Goal: Task Accomplishment & Management: Complete application form

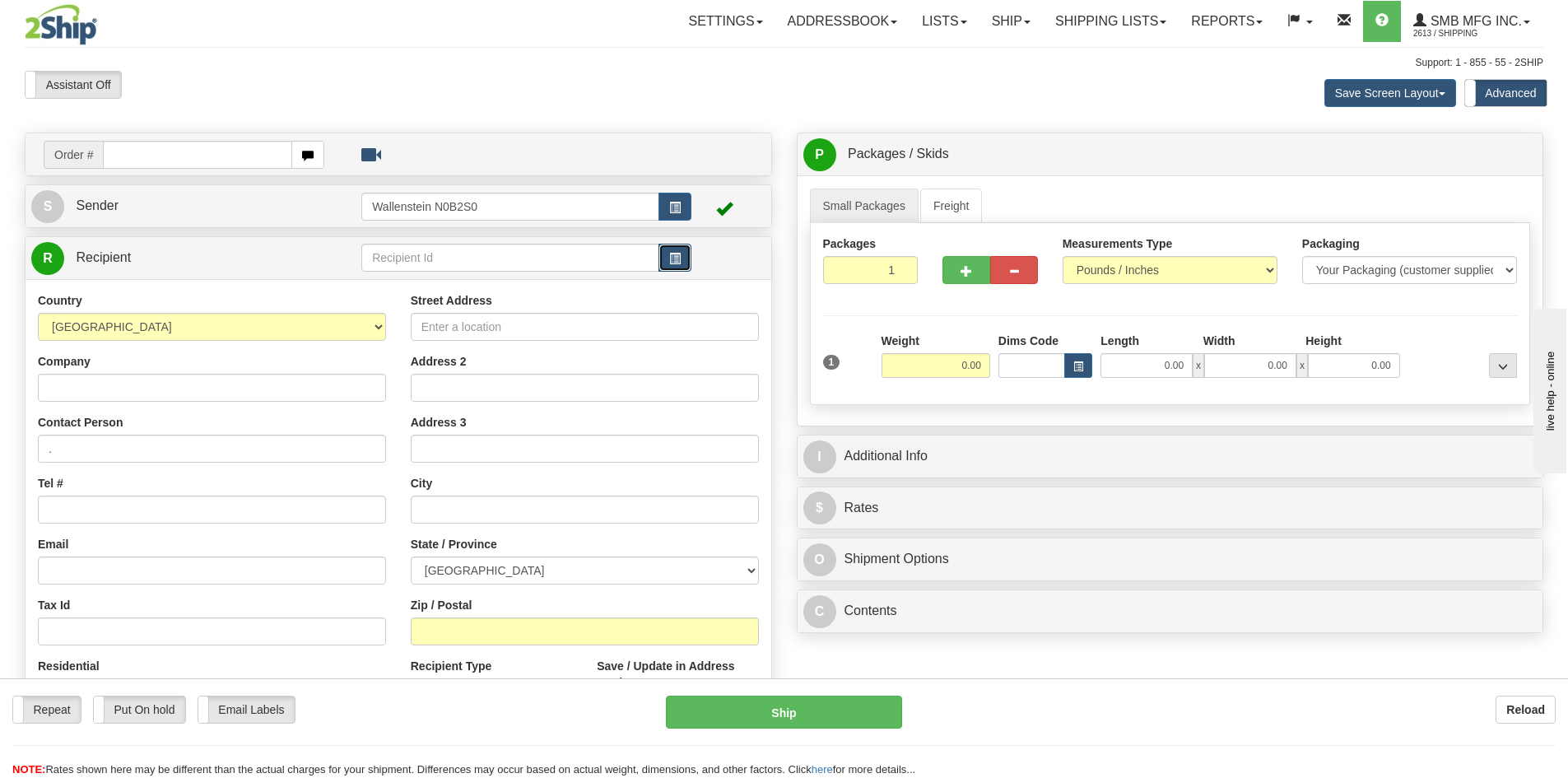
click at [673, 246] on button "button" at bounding box center [674, 257] width 33 height 28
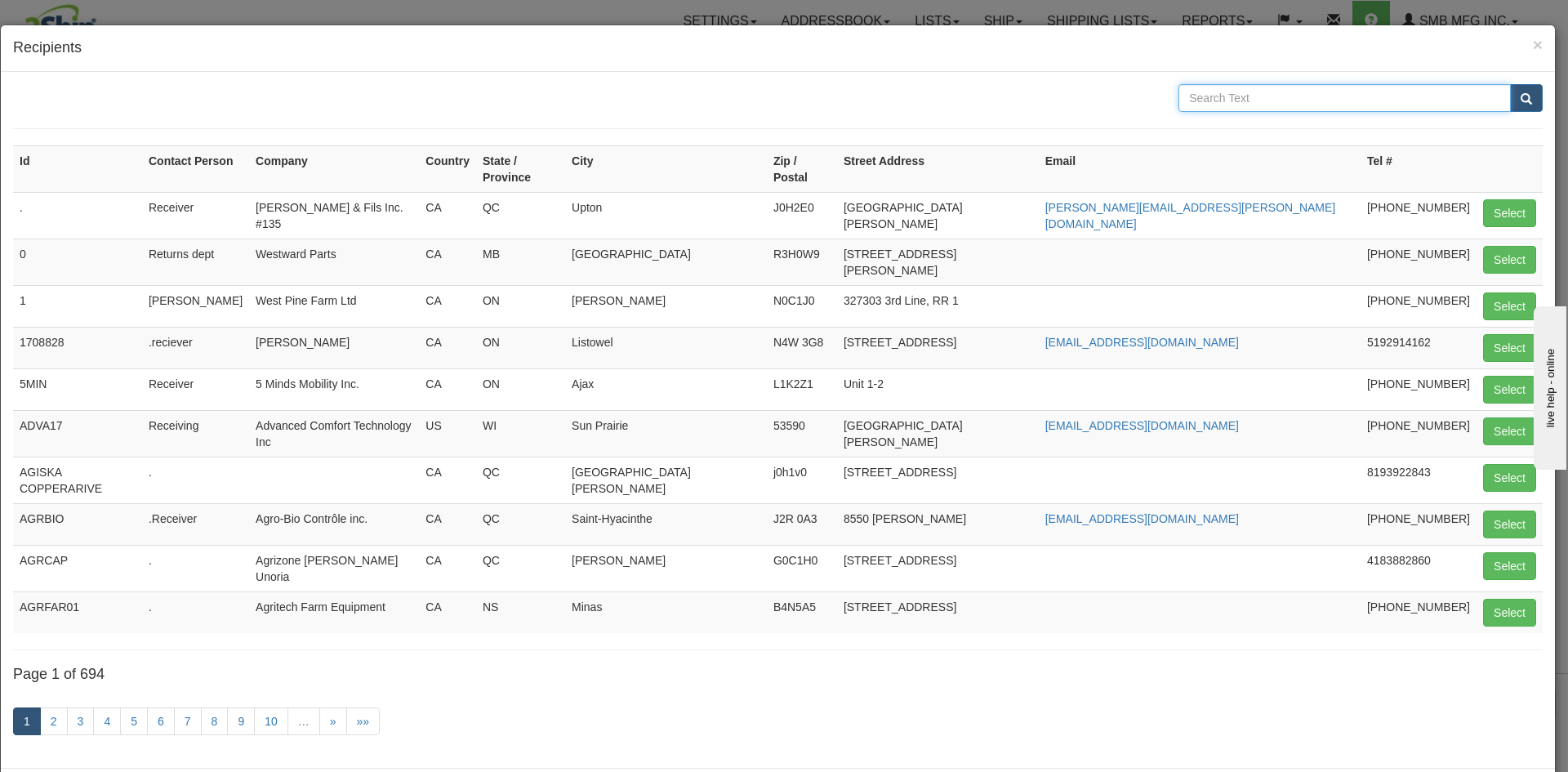
click at [1201, 85] on input "text" at bounding box center [1345, 98] width 332 height 27
type input "RITCHUIE"
click at [1510, 84] on button "submit" at bounding box center [1526, 98] width 33 height 27
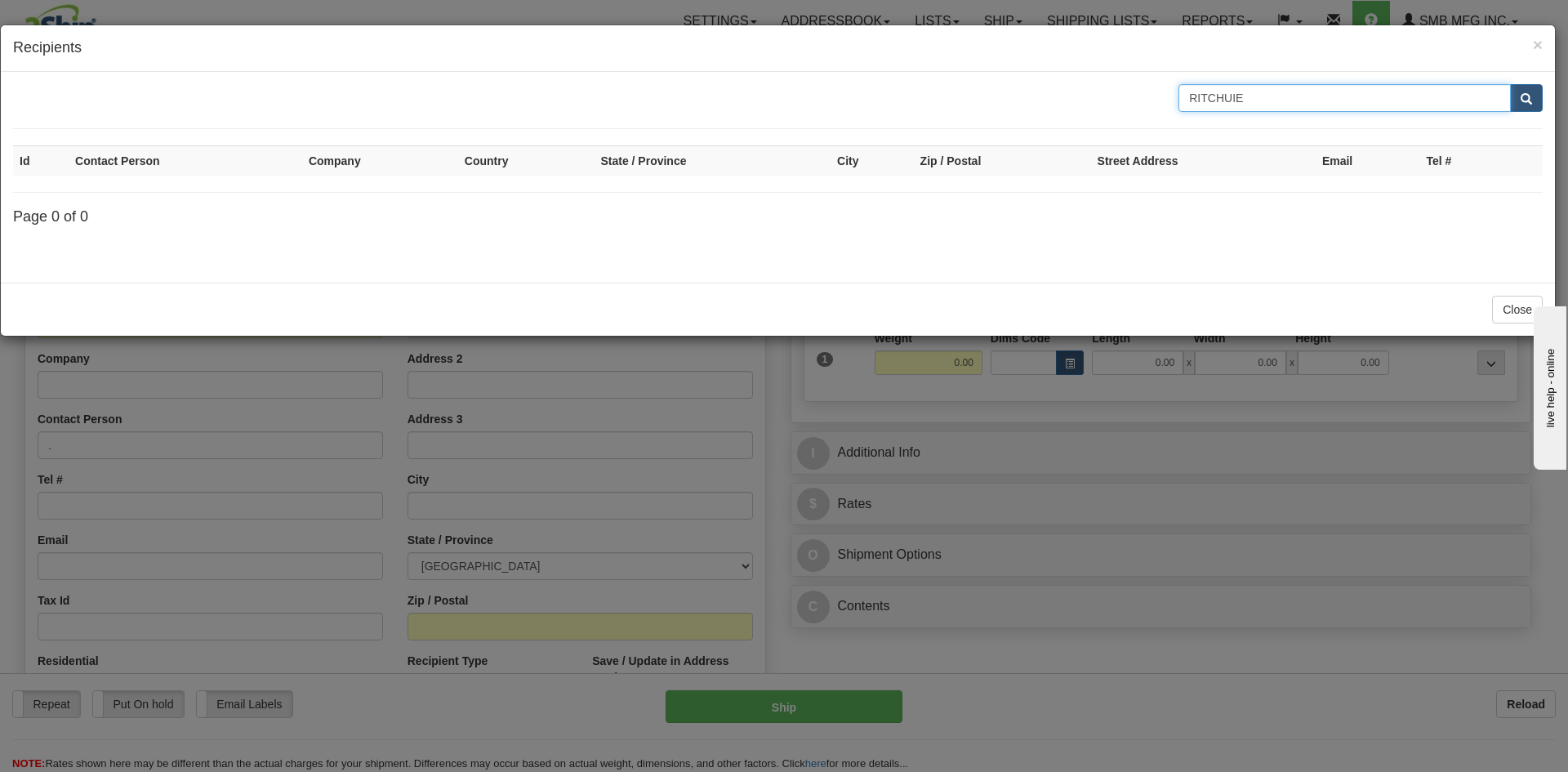
click at [1259, 96] on input "RITCHUIE" at bounding box center [1345, 98] width 332 height 27
type input "RITCHUIE"
click at [1510, 84] on button "submit" at bounding box center [1526, 98] width 33 height 27
click at [1256, 96] on input "RITCHUIE" at bounding box center [1345, 98] width 332 height 27
type input "RITCHIE"
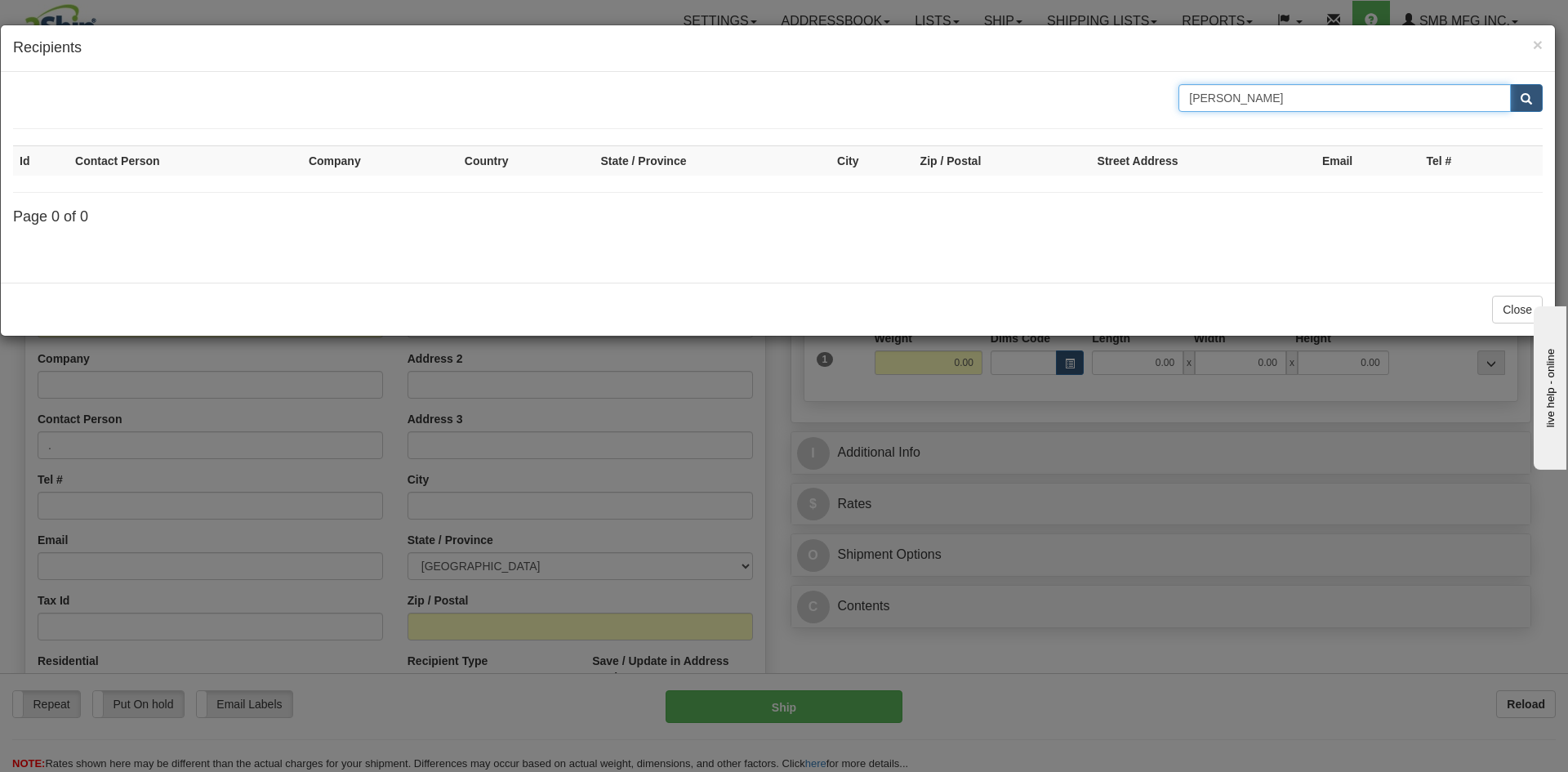
click at [1510, 84] on button "submit" at bounding box center [1526, 98] width 33 height 27
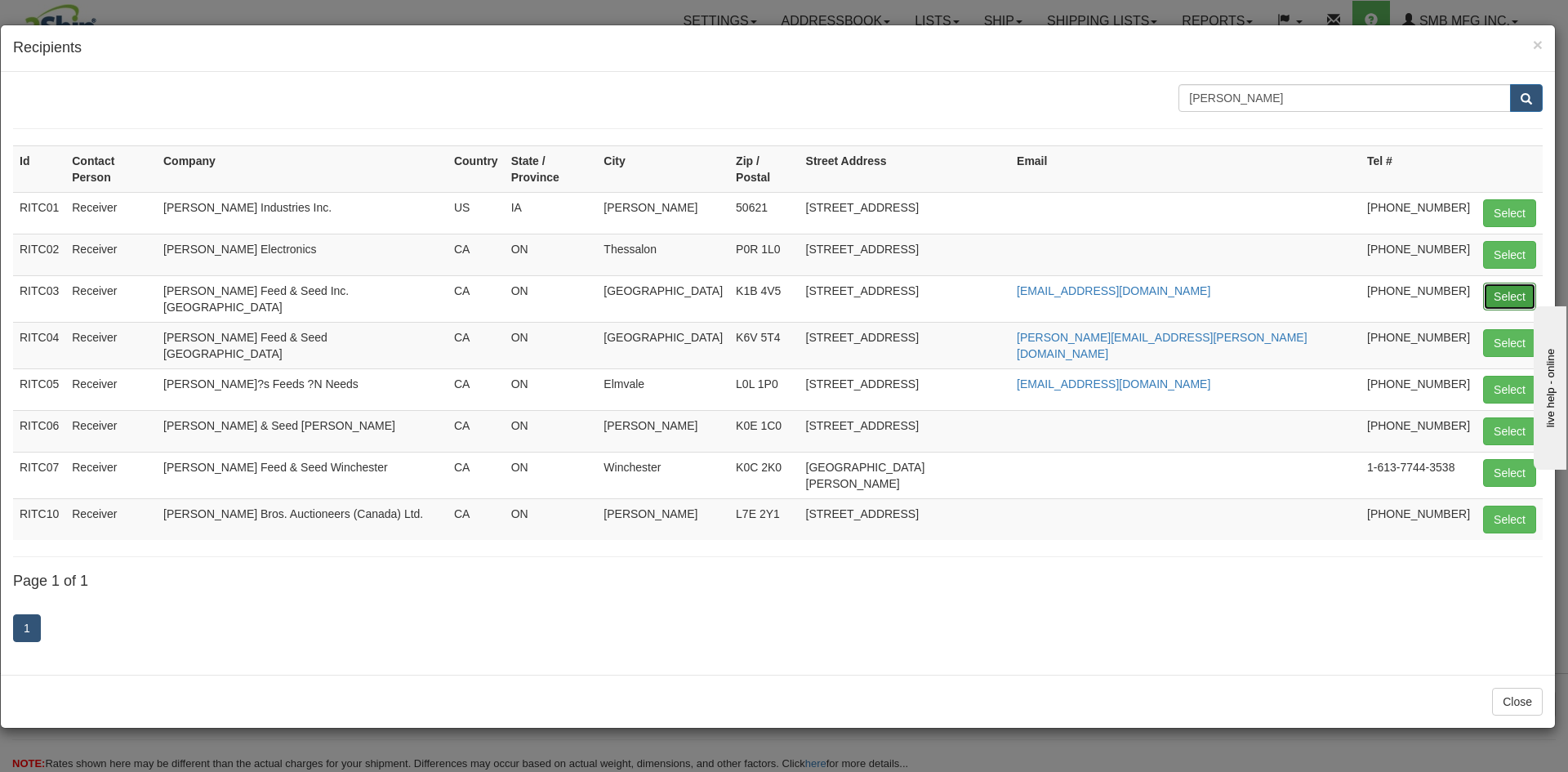
click at [1509, 285] on button "Select" at bounding box center [1510, 296] width 53 height 27
type input "RITC03"
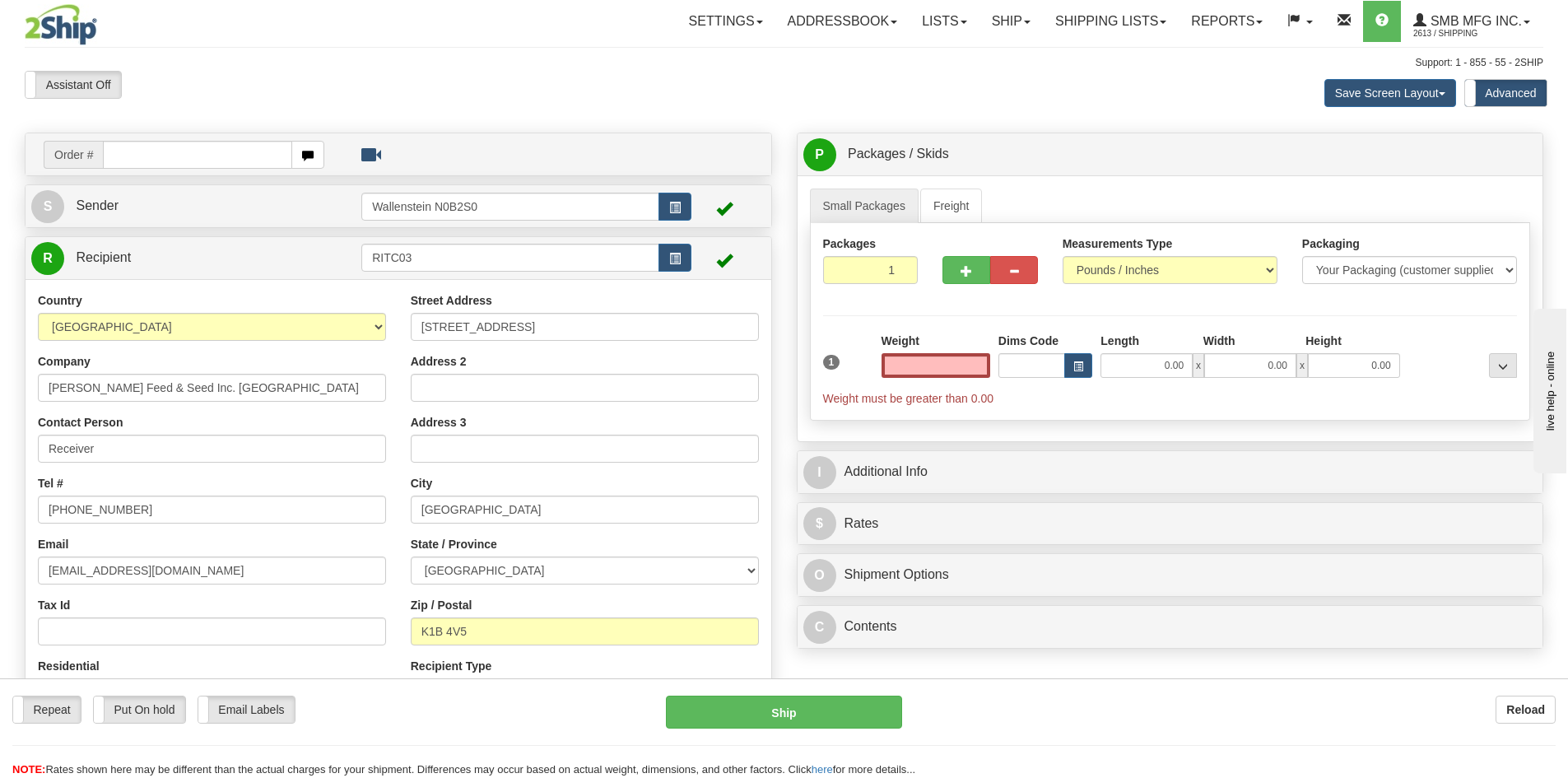
type input "0.00"
drag, startPoint x: 180, startPoint y: 571, endPoint x: -73, endPoint y: 545, distance: 254.3
click at [0, 545] on html "Training Course Close Toggle navigation Settings Shipping Preferences New Sende…" at bounding box center [784, 389] width 1568 height 778
paste input "Tyler.Ring"
type input "Tyler.Ring@ritchiefeed.com"
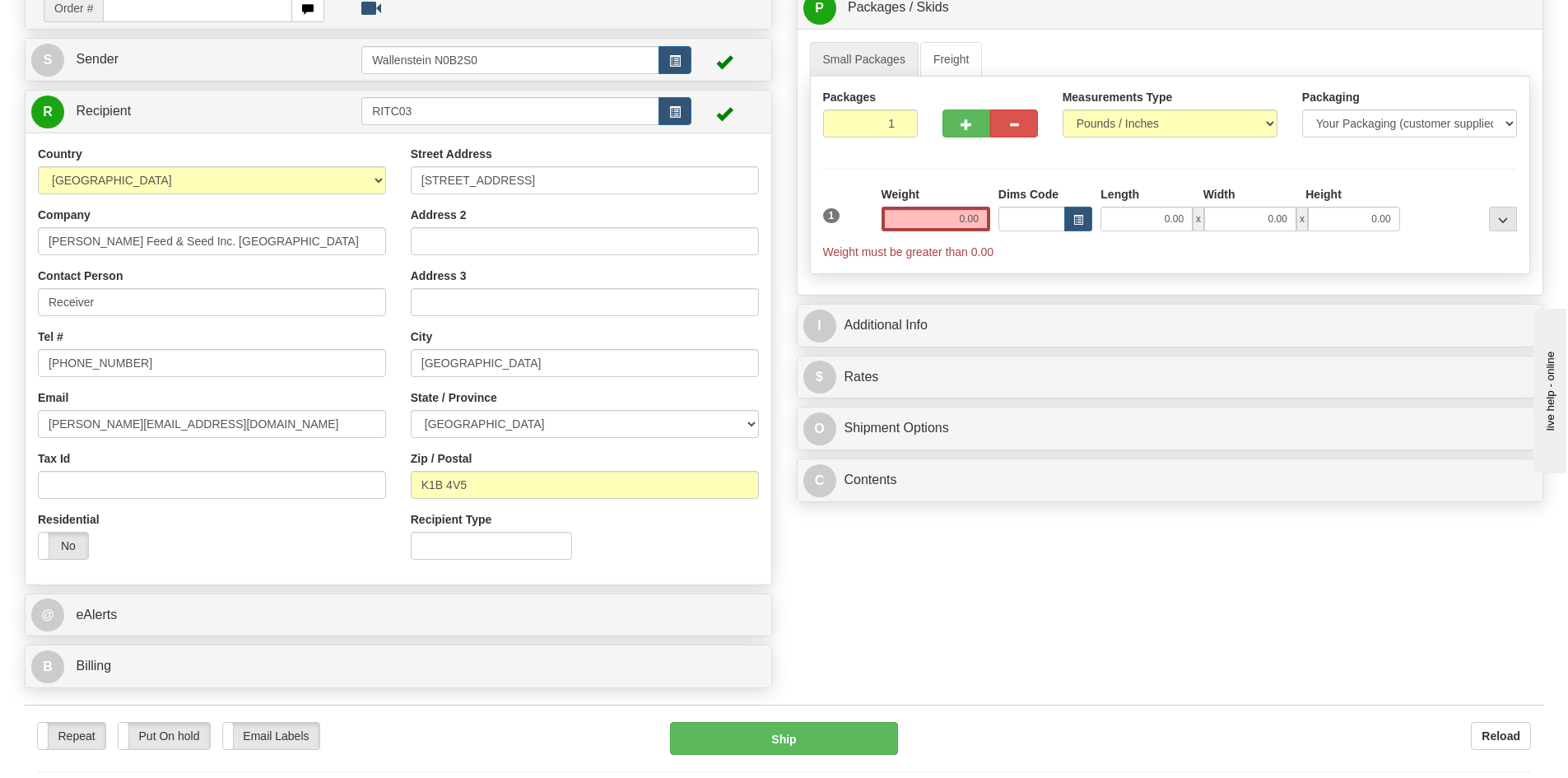
scroll to position [82, 0]
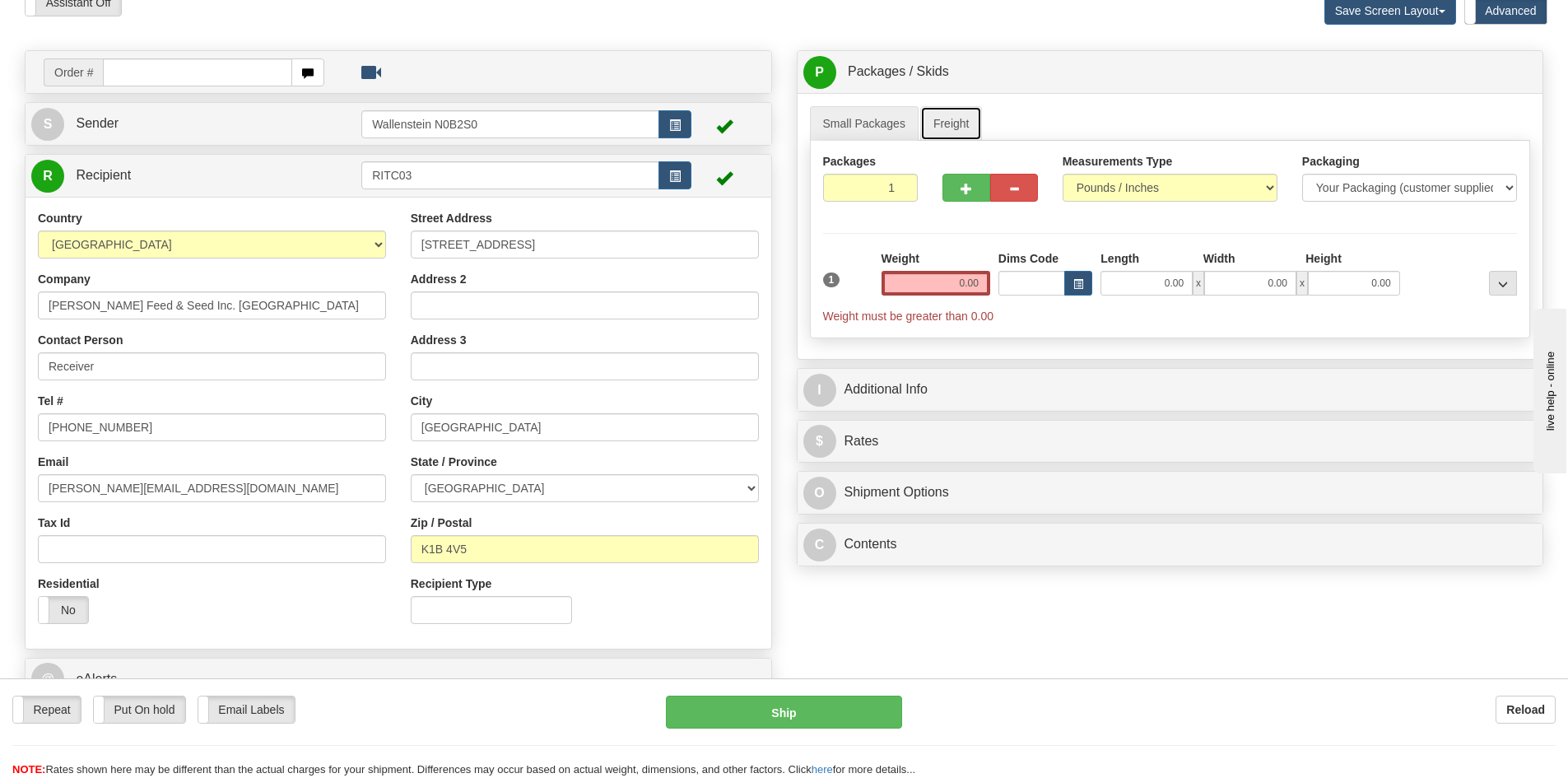
click at [944, 132] on link "Freight" at bounding box center [951, 123] width 63 height 35
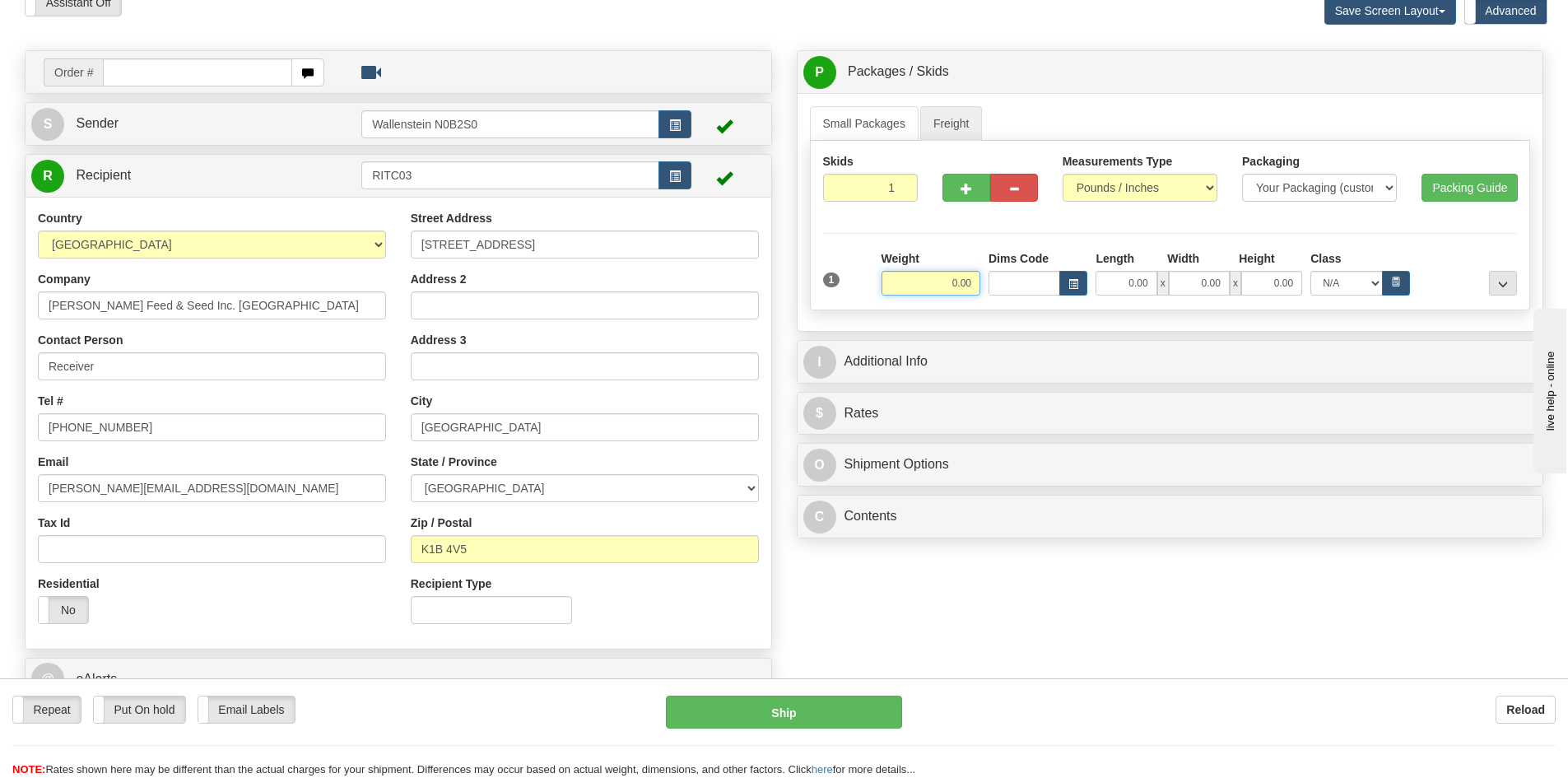
click at [951, 288] on input "0.00" at bounding box center [931, 283] width 98 height 25
type input "150.00"
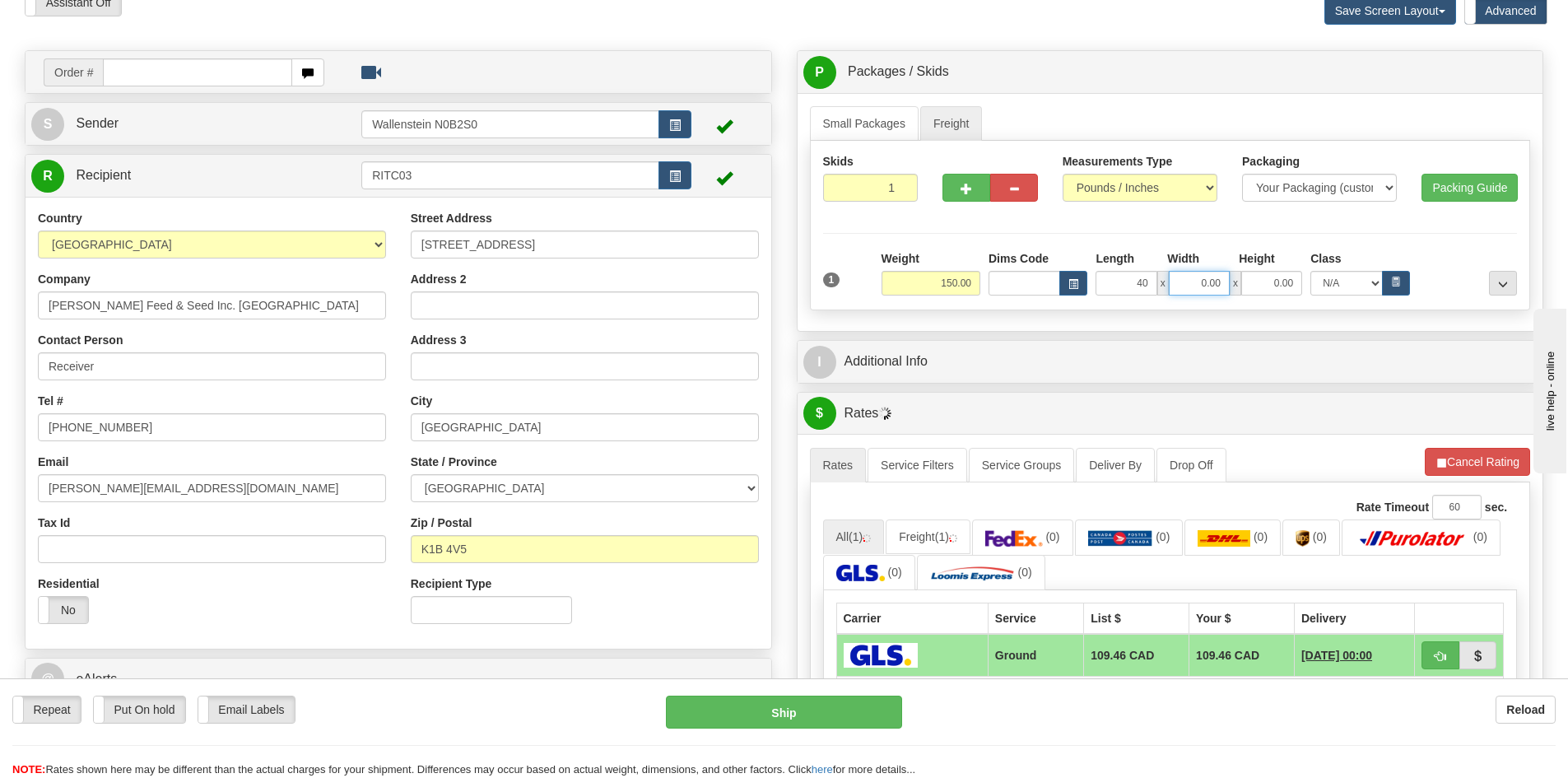
type input "40.00"
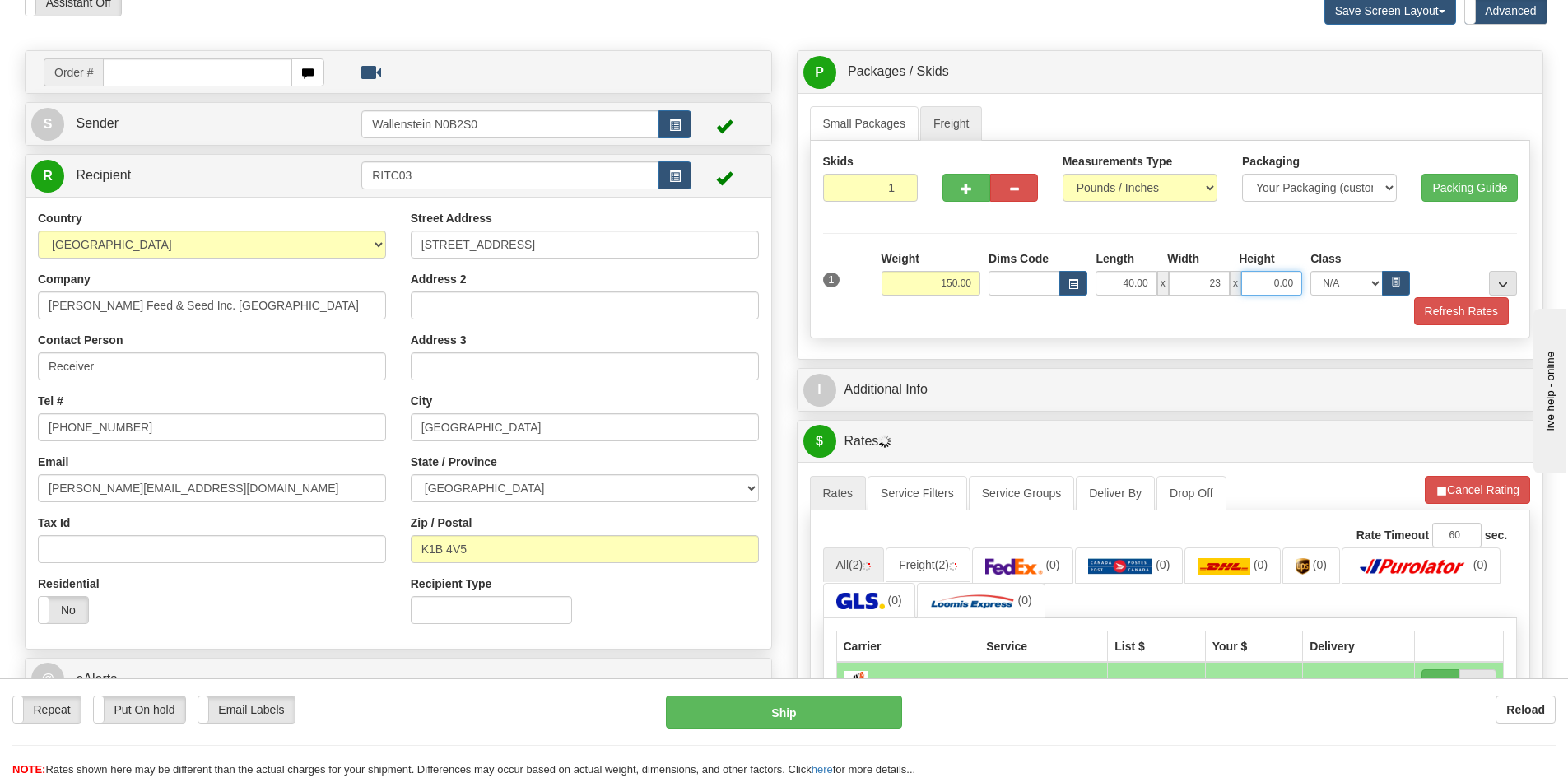
type input "23.00"
type input "48.00"
click at [1403, 279] on button "button" at bounding box center [1396, 283] width 28 height 25
select select "175.0"
click at [1448, 318] on button "Refresh Rates" at bounding box center [1461, 311] width 95 height 28
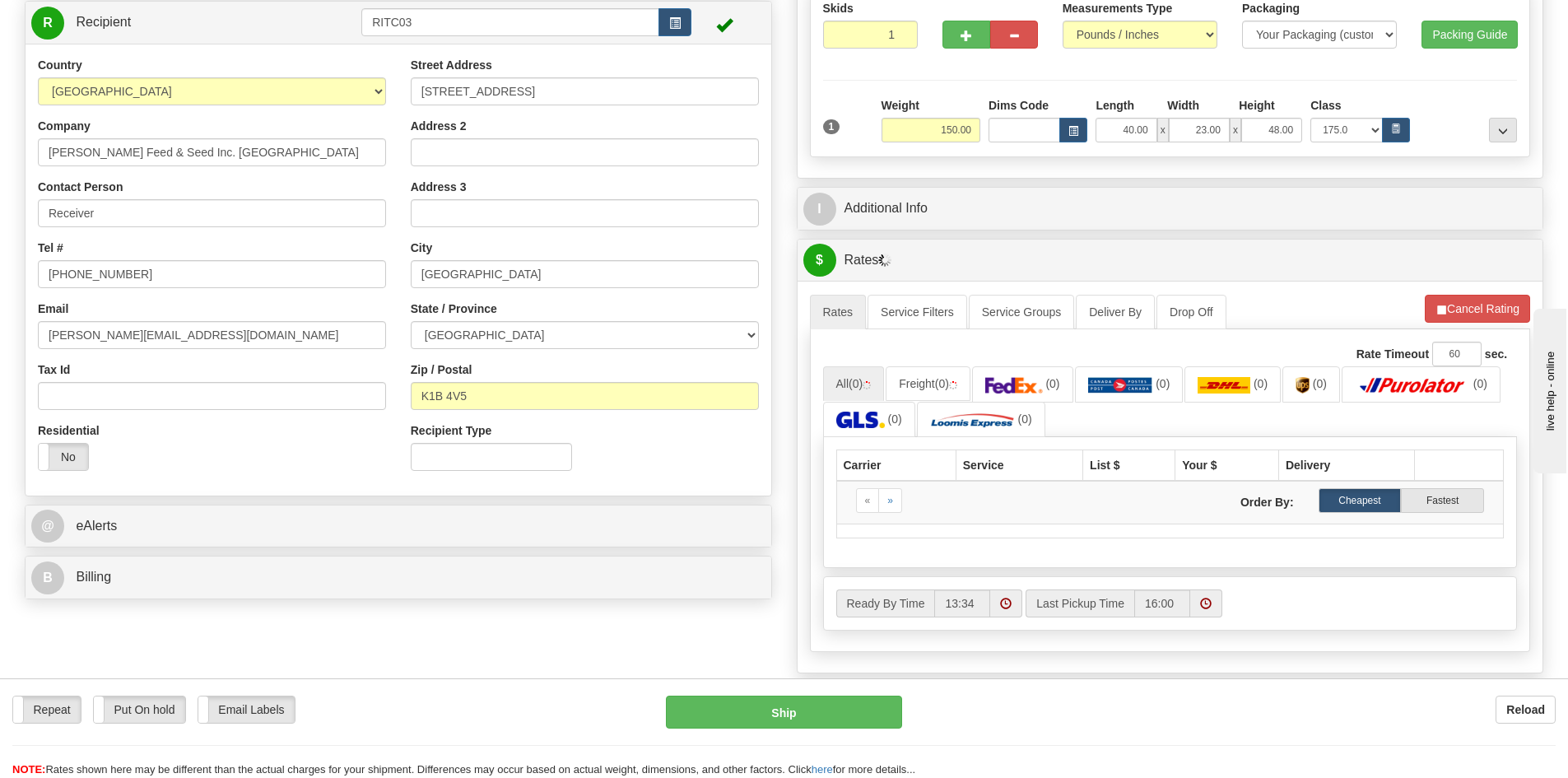
scroll to position [329, 0]
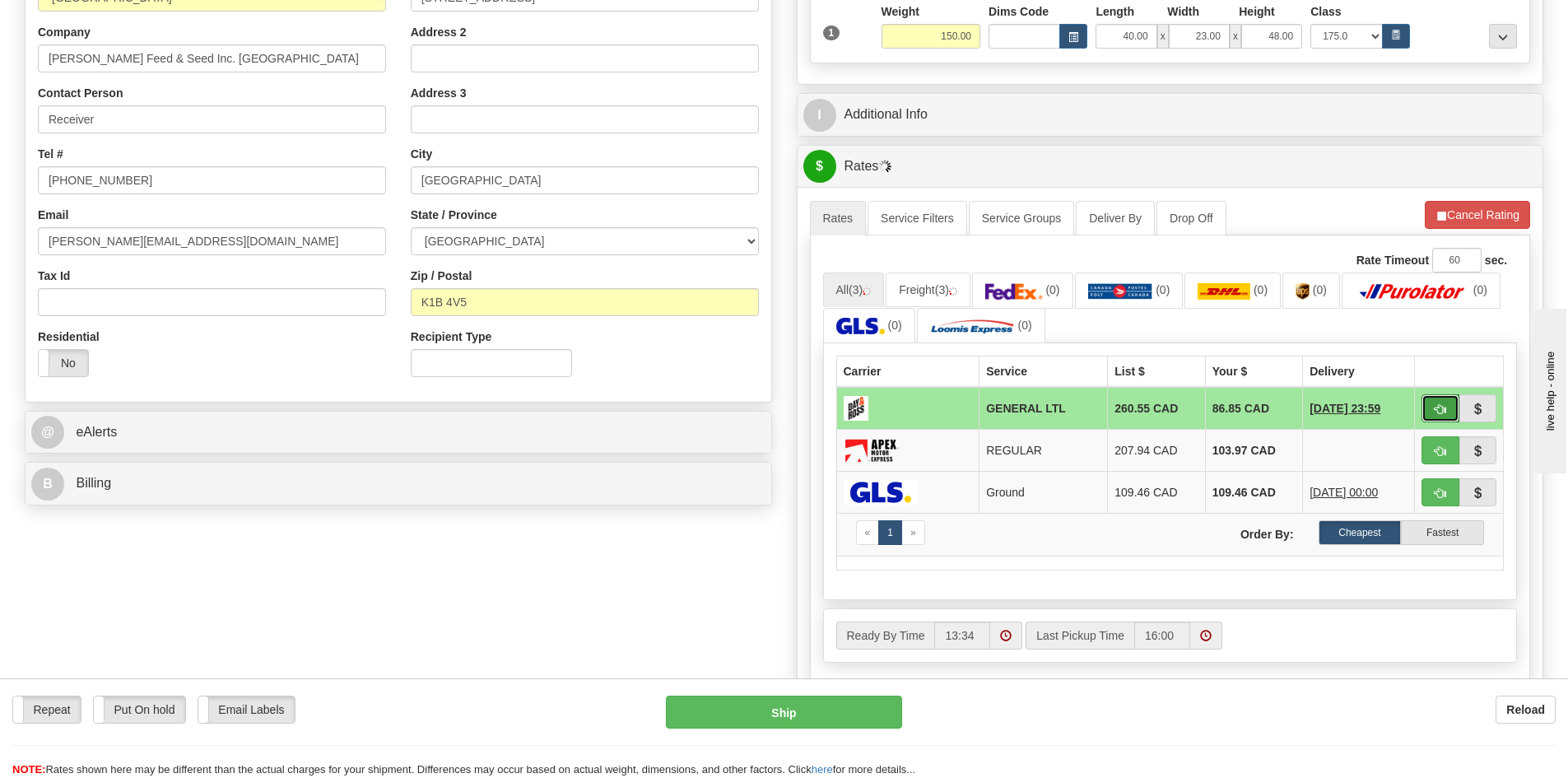
click at [1445, 406] on span "button" at bounding box center [1439, 409] width 11 height 10
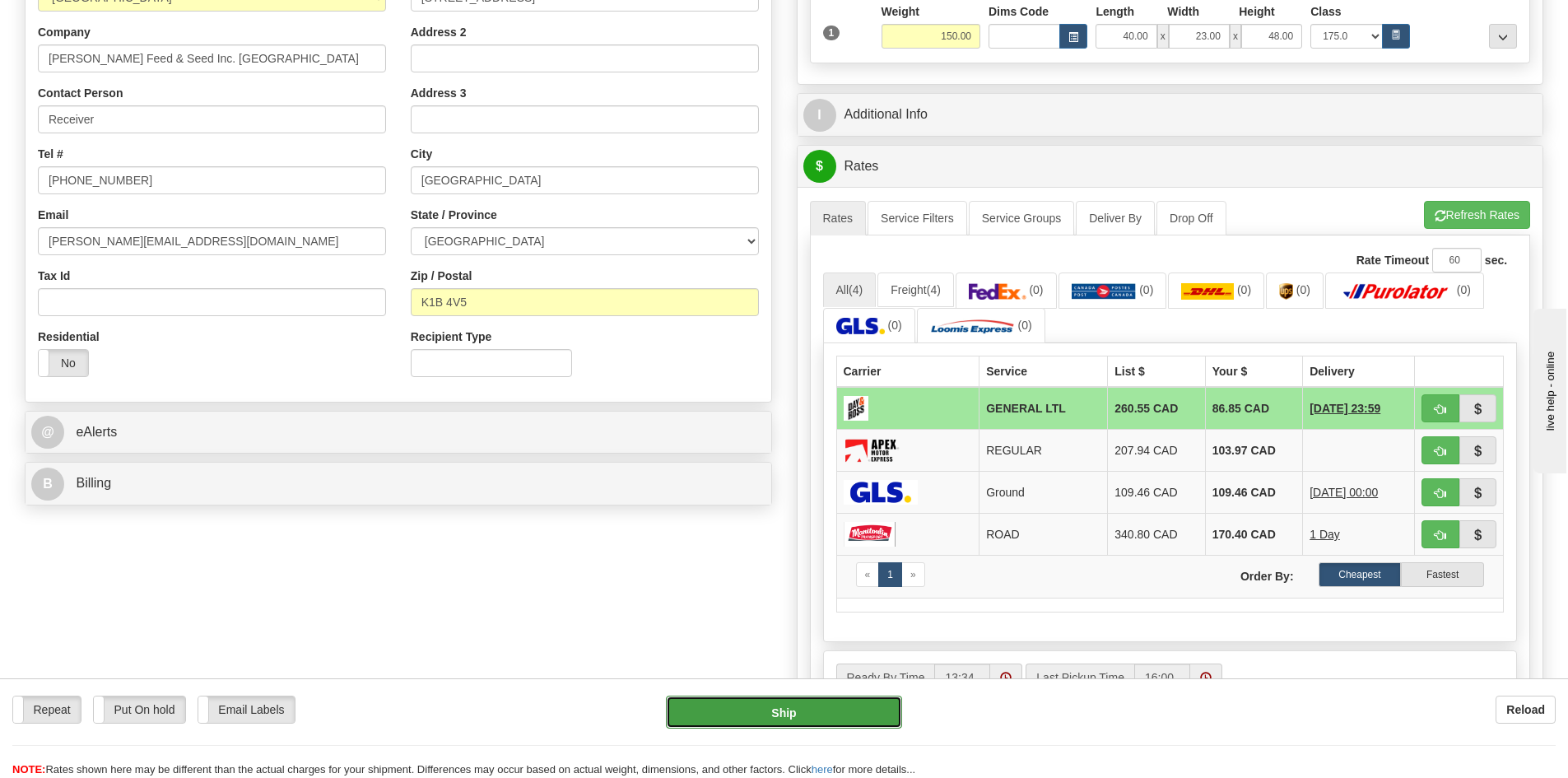
click at [872, 717] on button "Ship" at bounding box center [784, 712] width 236 height 33
type input "GL"
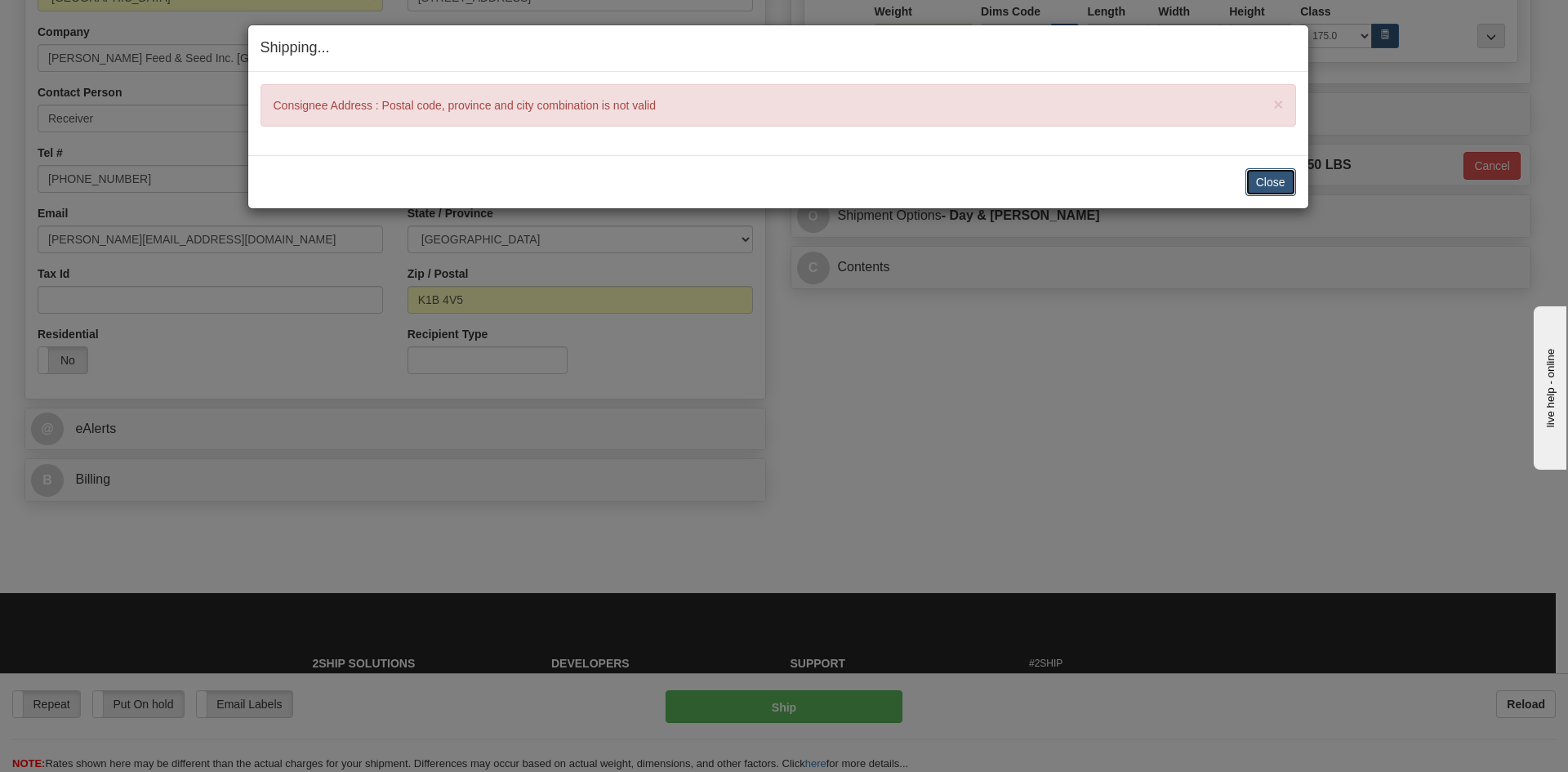
click at [1267, 172] on button "Close" at bounding box center [1270, 182] width 50 height 27
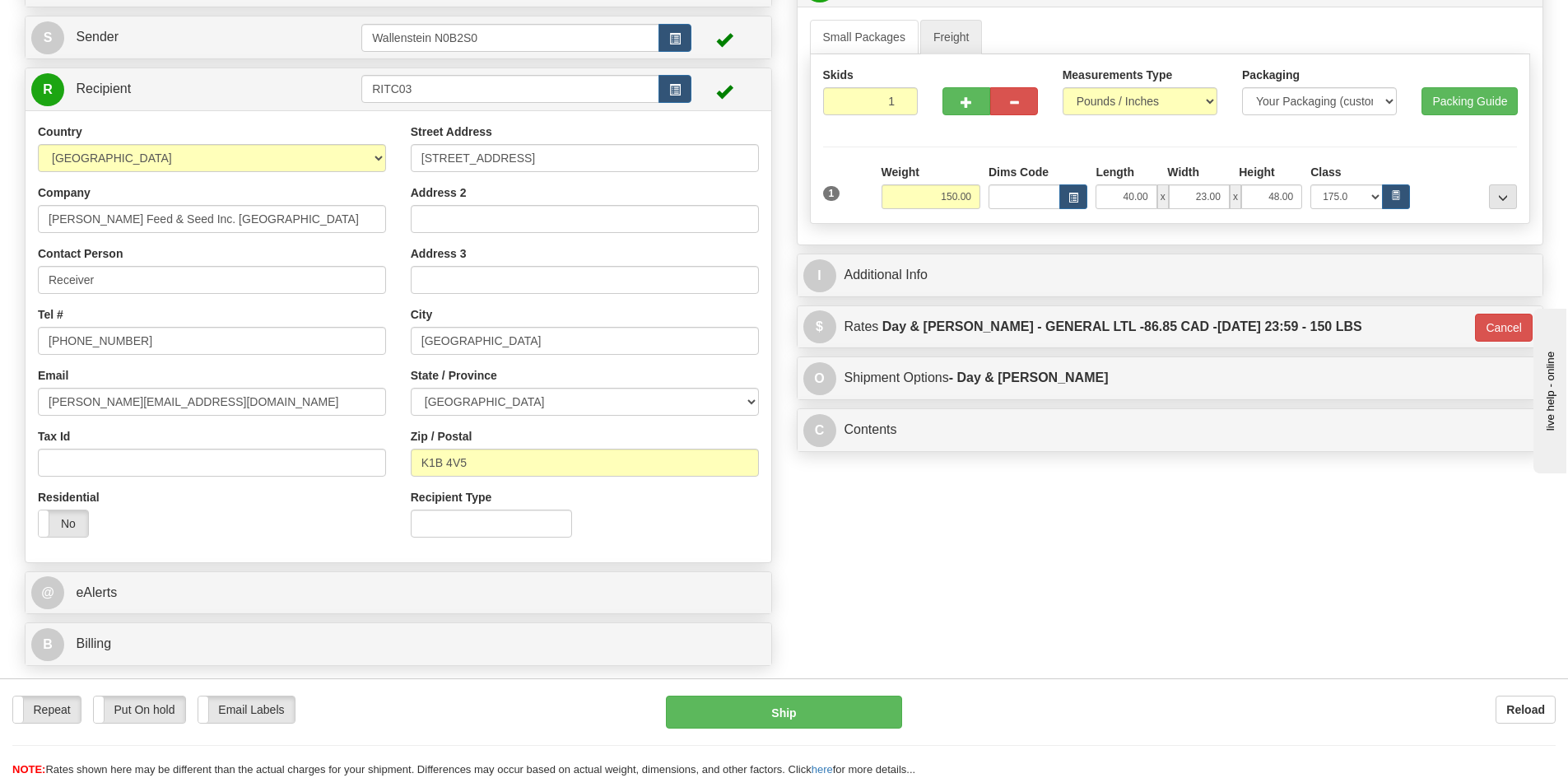
scroll to position [165, 0]
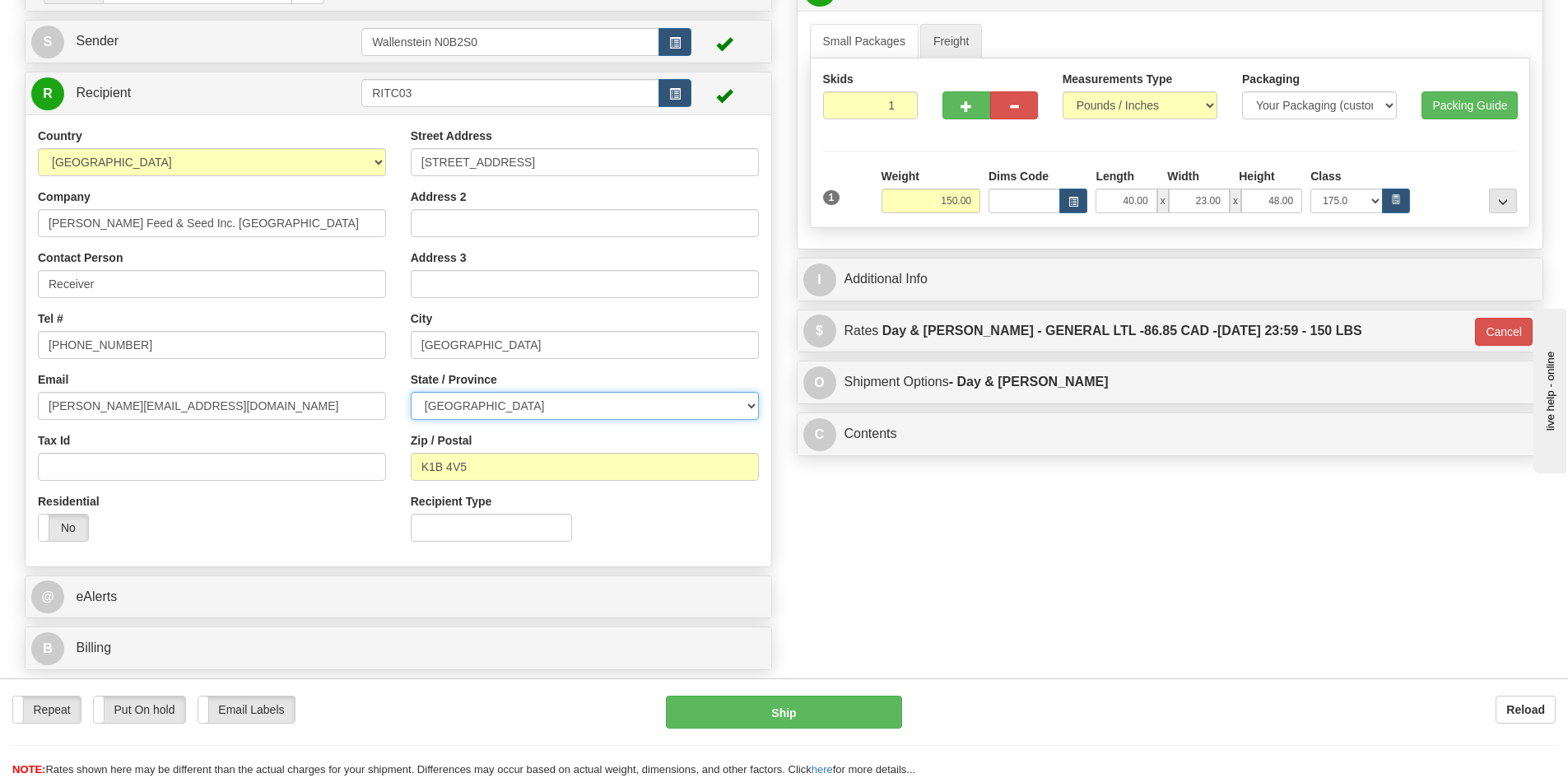
click at [524, 399] on select "ALBERTA BRITISH COLUMBIA MANITOBA NEW BRUNSWICK NEWFOUNDLAND NOVA SCOTIA NUNAVU…" at bounding box center [585, 405] width 348 height 28
click at [411, 392] on select "ALBERTA BRITISH COLUMBIA MANITOBA NEW BRUNSWICK NEWFOUNDLAND NOVA SCOTIA NUNAVU…" at bounding box center [585, 405] width 348 height 28
click at [727, 700] on button "Ship" at bounding box center [784, 712] width 236 height 33
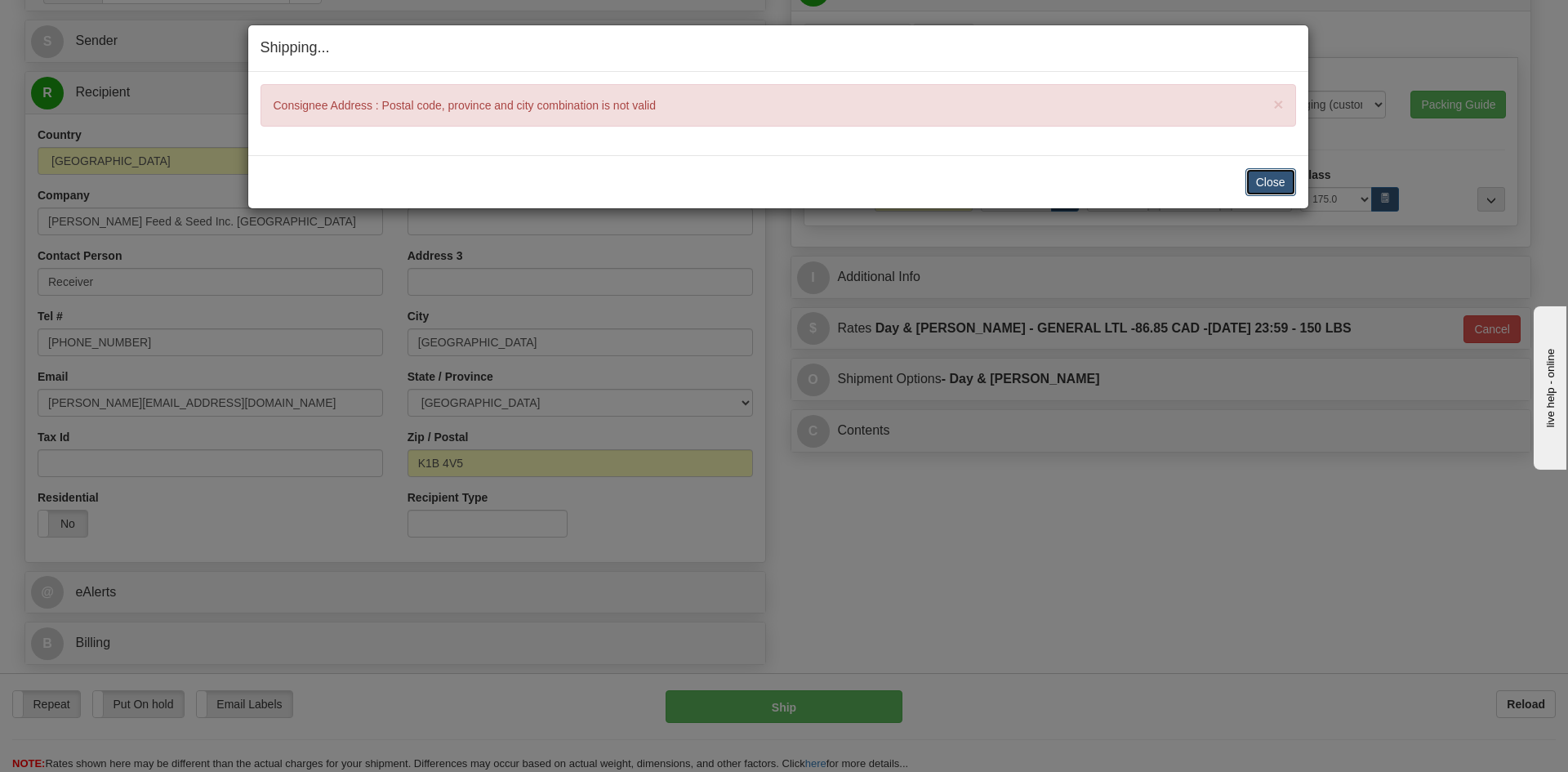
click at [1273, 186] on button "Close" at bounding box center [1270, 182] width 50 height 27
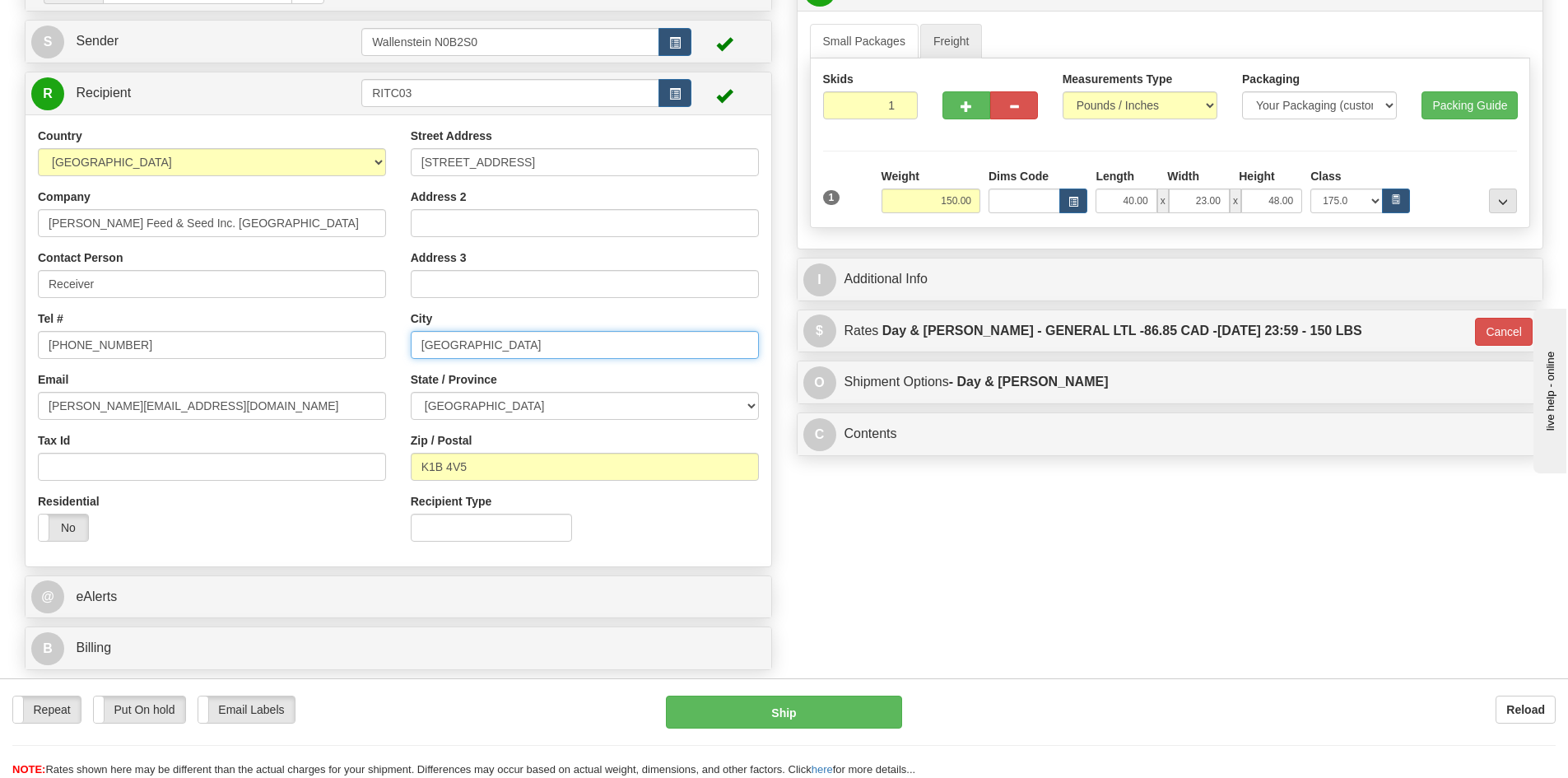
click at [422, 344] on input "Ottawa" at bounding box center [585, 345] width 348 height 28
click at [179, 220] on input "Ritchie Feed & Seed Inc. Ottawa" at bounding box center [212, 223] width 348 height 28
click at [494, 404] on select "ALBERTA BRITISH COLUMBIA MANITOBA NEW BRUNSWICK NEWFOUNDLAND NOVA SCOTIA NUNAVU…" at bounding box center [585, 405] width 348 height 28
drag, startPoint x: 493, startPoint y: 404, endPoint x: 430, endPoint y: 380, distance: 67.4
click at [493, 404] on select "ALBERTA BRITISH COLUMBIA MANITOBA NEW BRUNSWICK NEWFOUNDLAND NOVA SCOTIA NUNAVU…" at bounding box center [585, 405] width 348 height 28
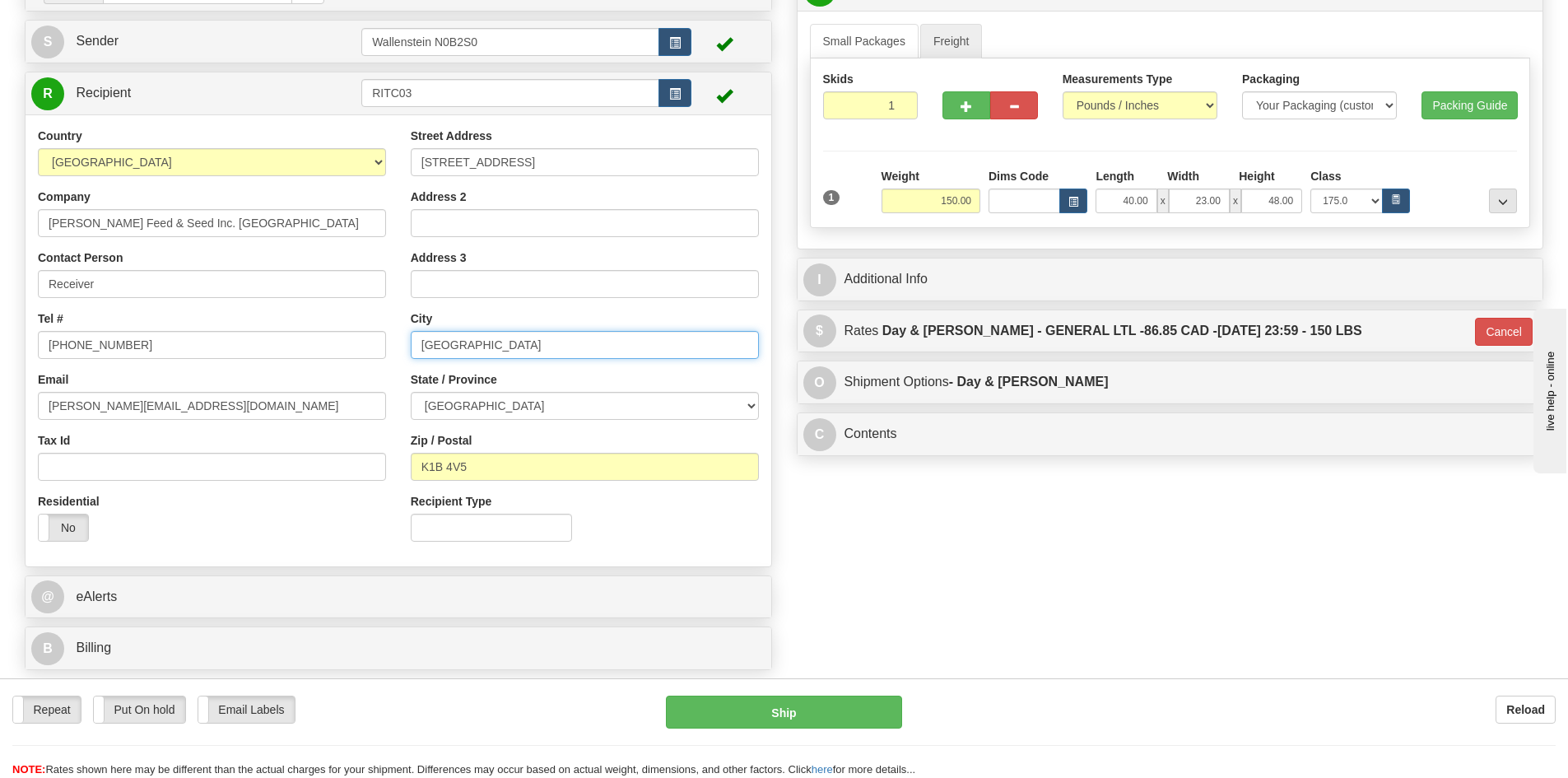
drag, startPoint x: 461, startPoint y: 345, endPoint x: 279, endPoint y: 333, distance: 182.4
click at [279, 333] on div "Country AFGHANISTAN ALAND ISLANDS ALBANIA ALGERIA AMERICAN SAMOA ANDORRA ANGOLA…" at bounding box center [398, 341] width 745 height 426
drag, startPoint x: 475, startPoint y: 336, endPoint x: 285, endPoint y: 301, distance: 193.2
click at [287, 323] on div "Country AFGHANISTAN ALAND ISLANDS ALBANIA ALGERIA AMERICAN SAMOA ANDORRA ANGOLA…" at bounding box center [398, 341] width 745 height 426
type input "Gloucester"
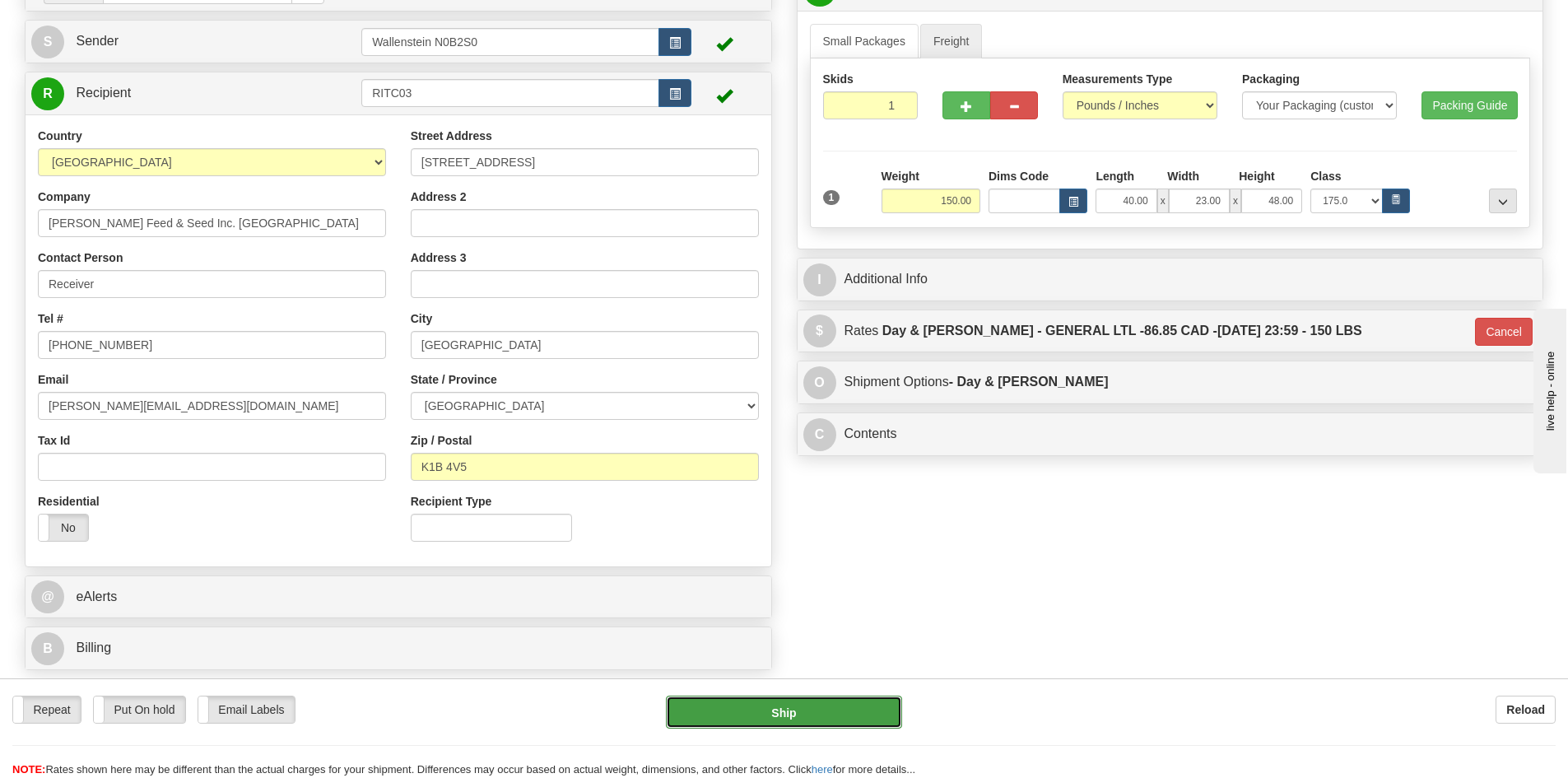
click at [840, 708] on button "Ship" at bounding box center [784, 712] width 236 height 33
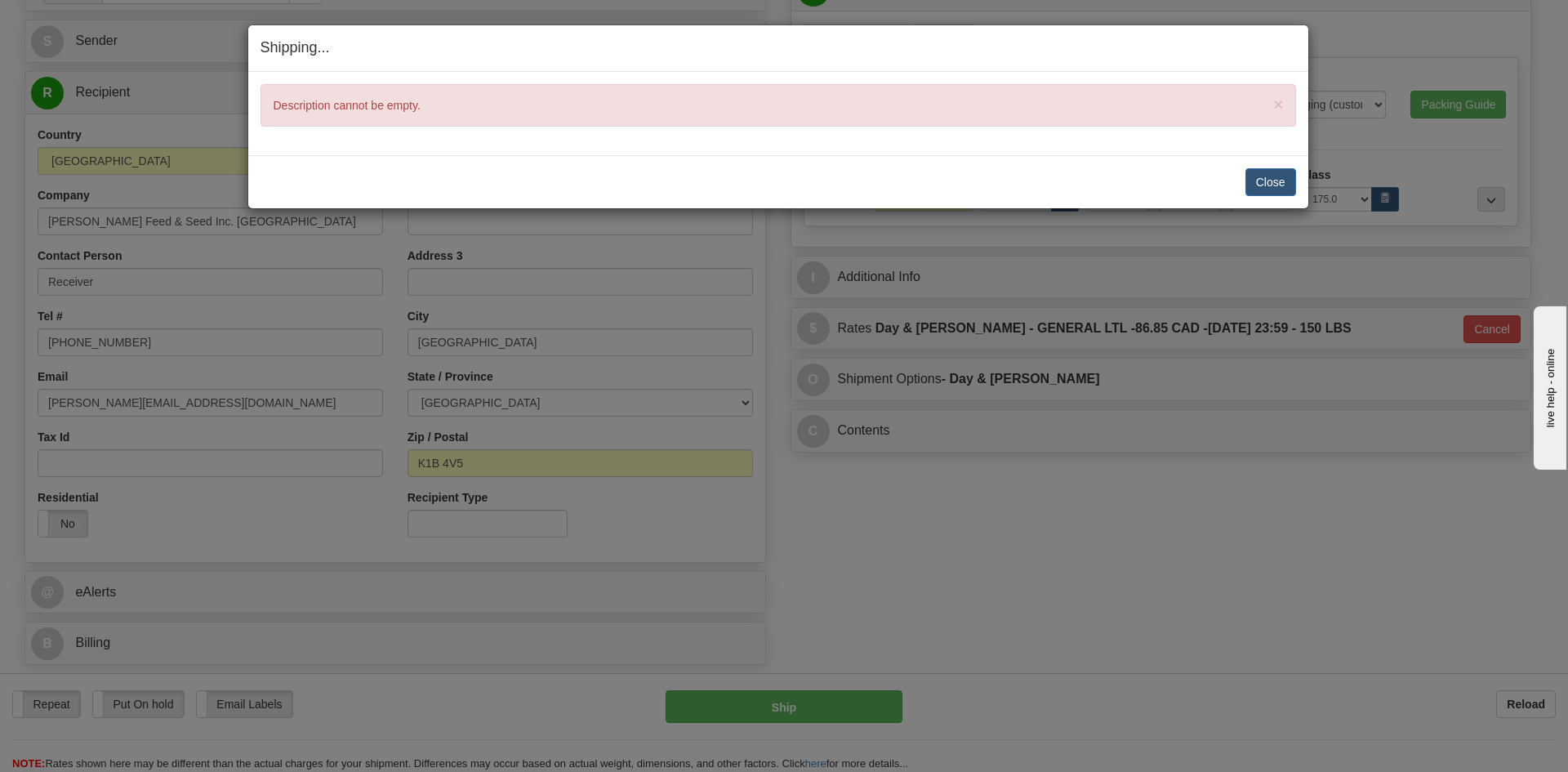
click at [1269, 164] on div "Close Cancel Cancel Shipment and Quit Pickup Quit Pickup ONLY" at bounding box center [778, 181] width 1060 height 53
click at [1268, 175] on button "Close" at bounding box center [1270, 182] width 50 height 27
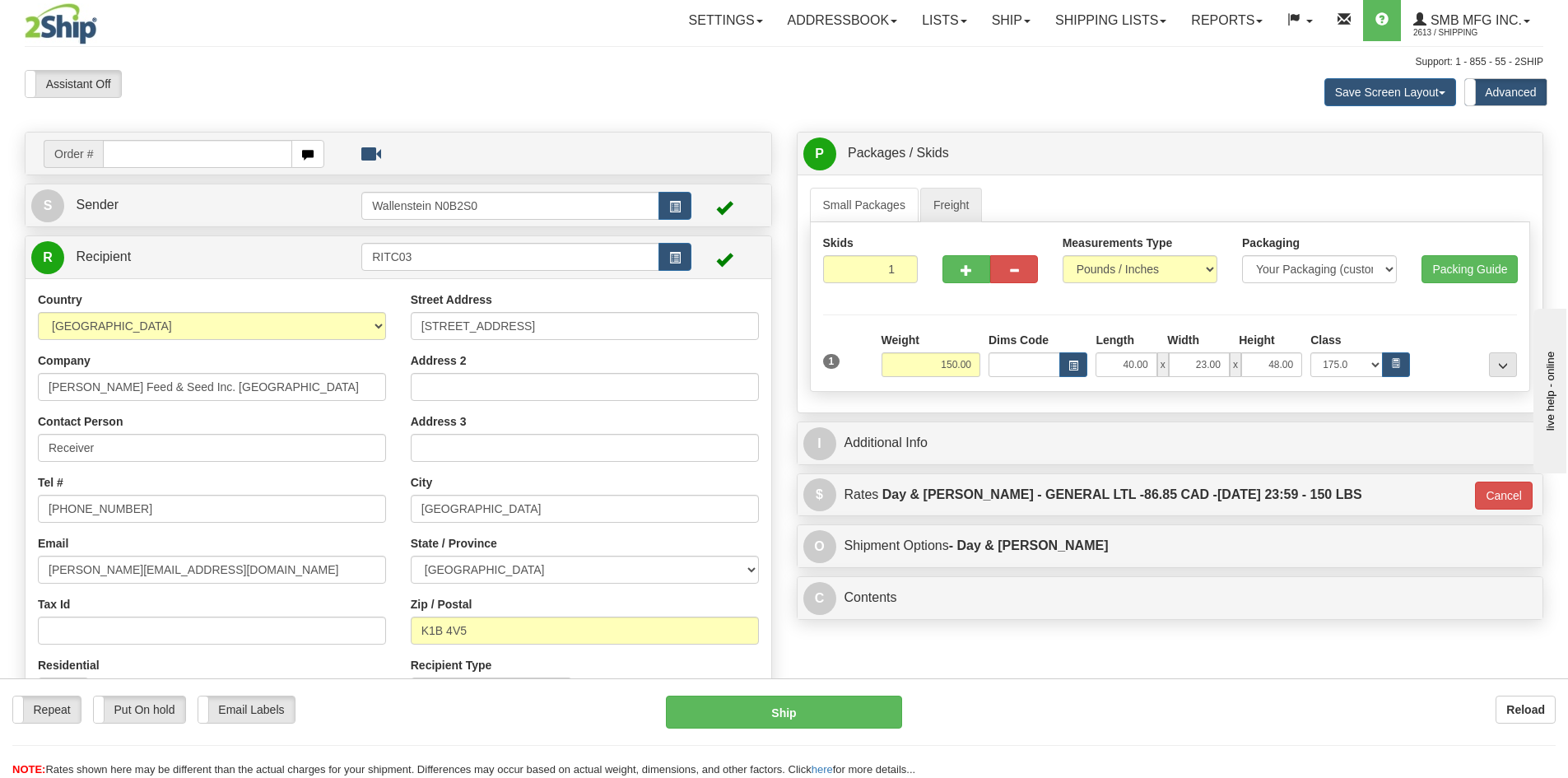
scroll to position [0, 0]
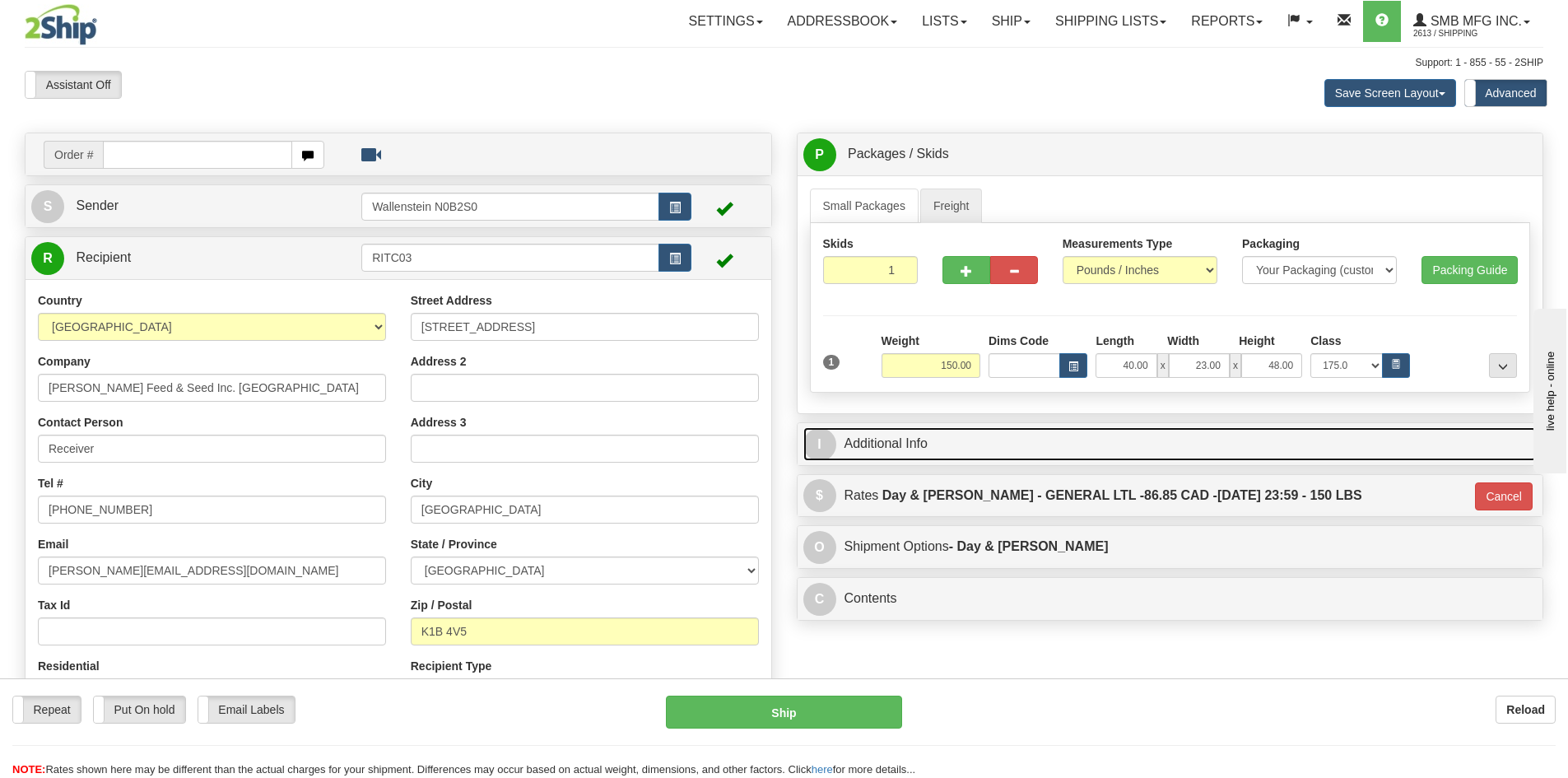
click at [960, 443] on link "I Additional Info" at bounding box center [1170, 443] width 734 height 34
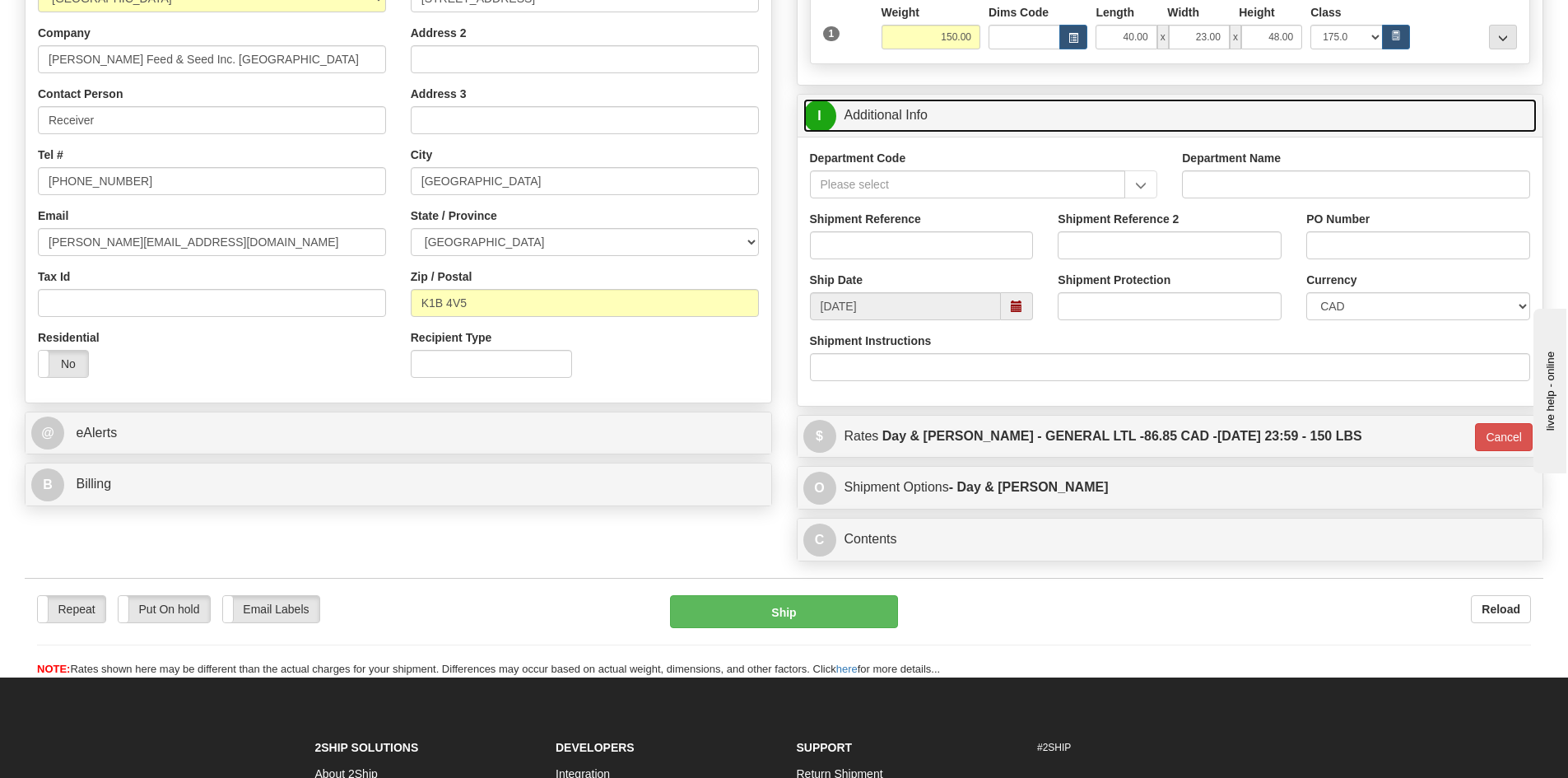
scroll to position [329, 0]
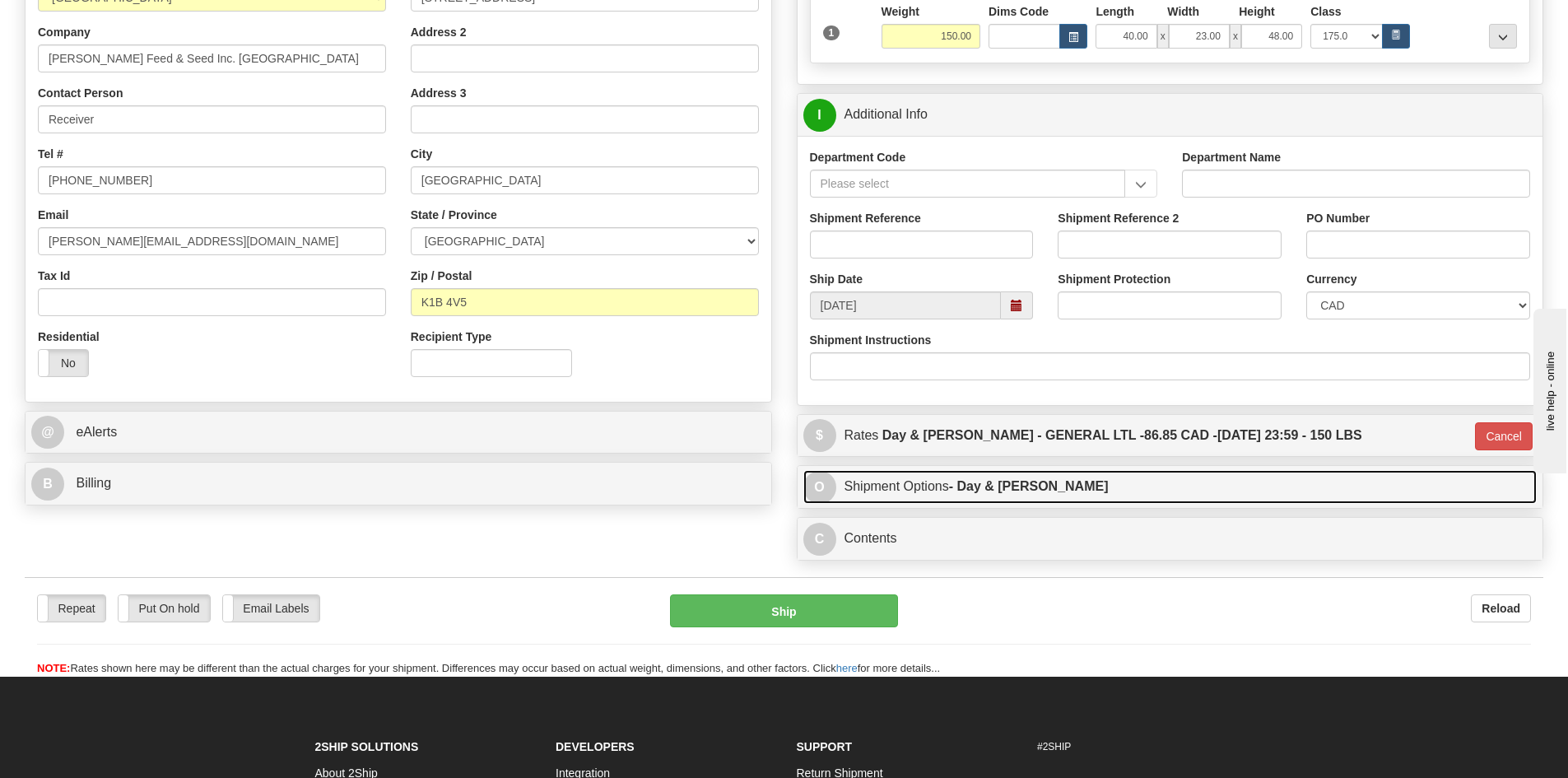
click at [894, 487] on link "O Shipment Options - Day & Ross" at bounding box center [1170, 486] width 734 height 34
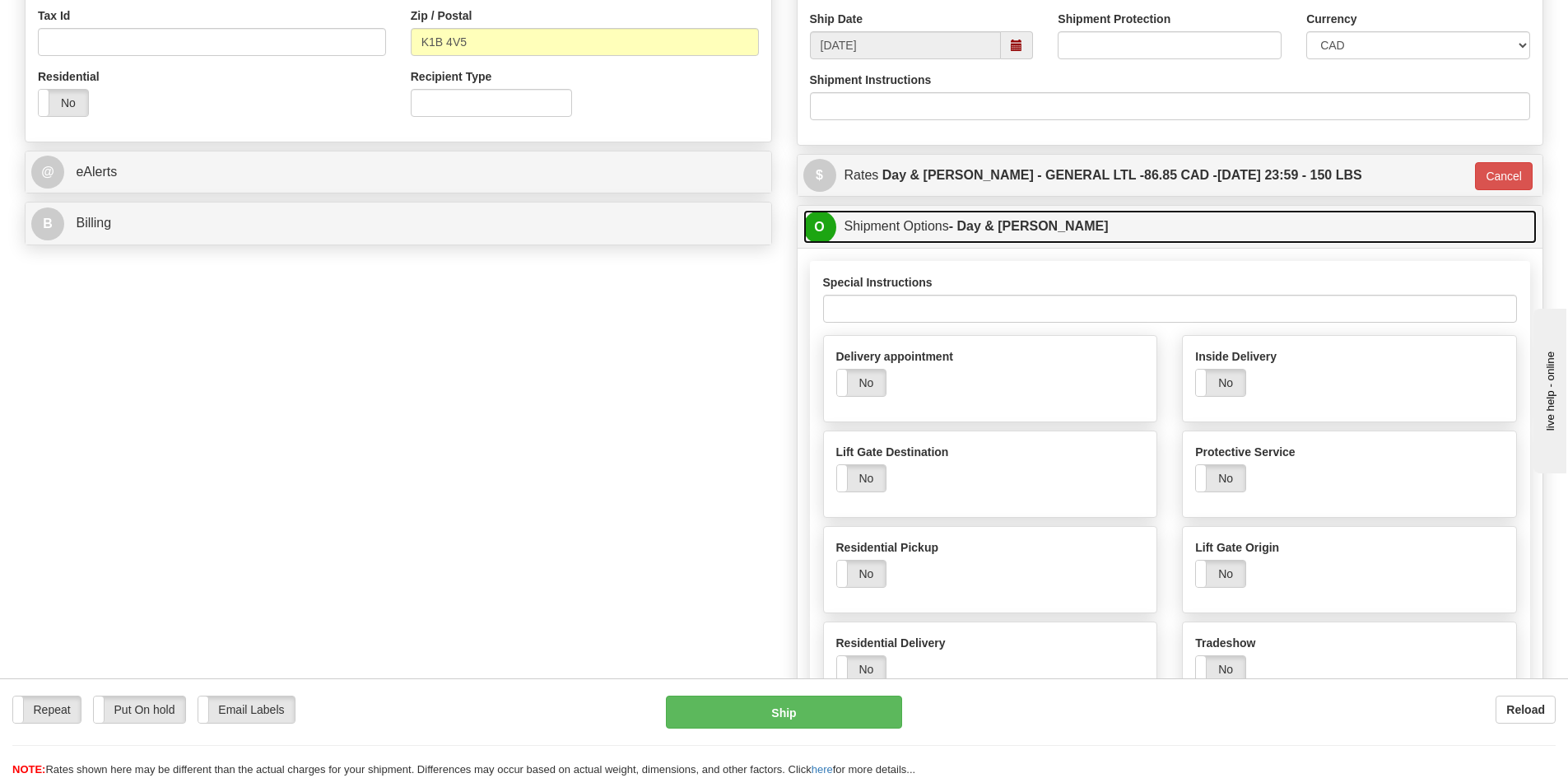
scroll to position [493, 0]
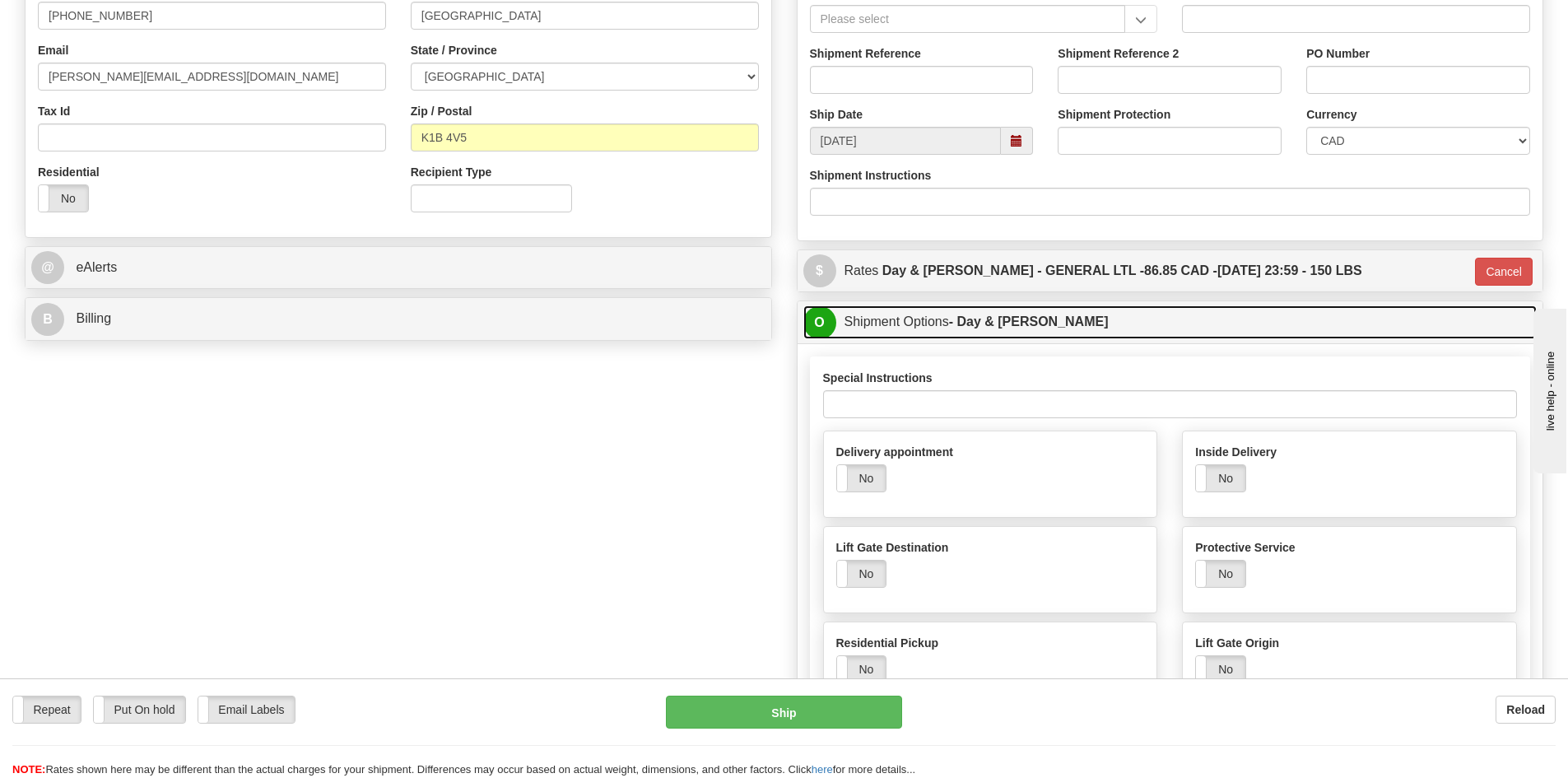
click at [866, 313] on link "O Shipment Options - Day & Ross" at bounding box center [1170, 322] width 734 height 34
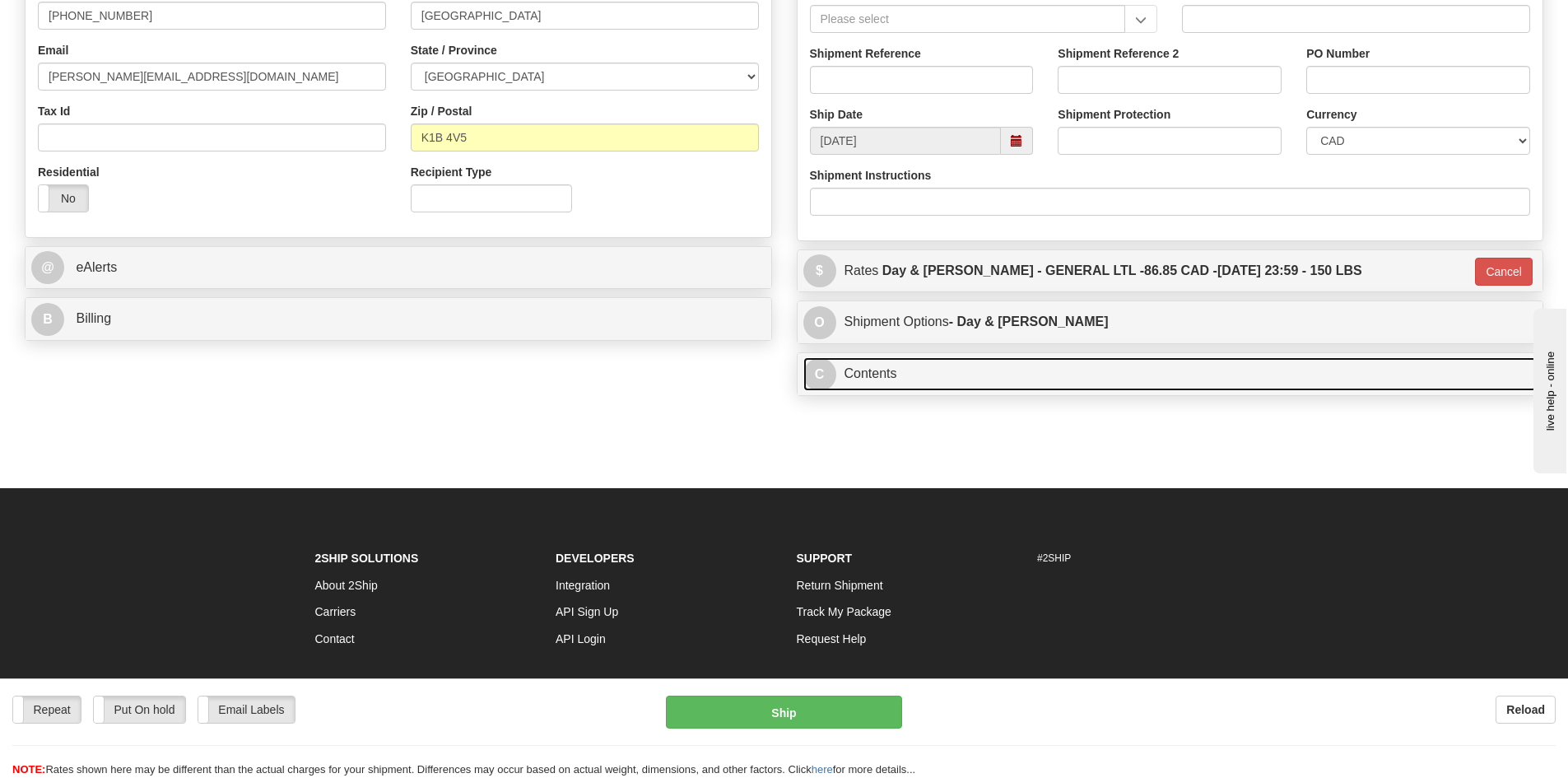
click at [931, 367] on link "C Contents" at bounding box center [1170, 373] width 734 height 34
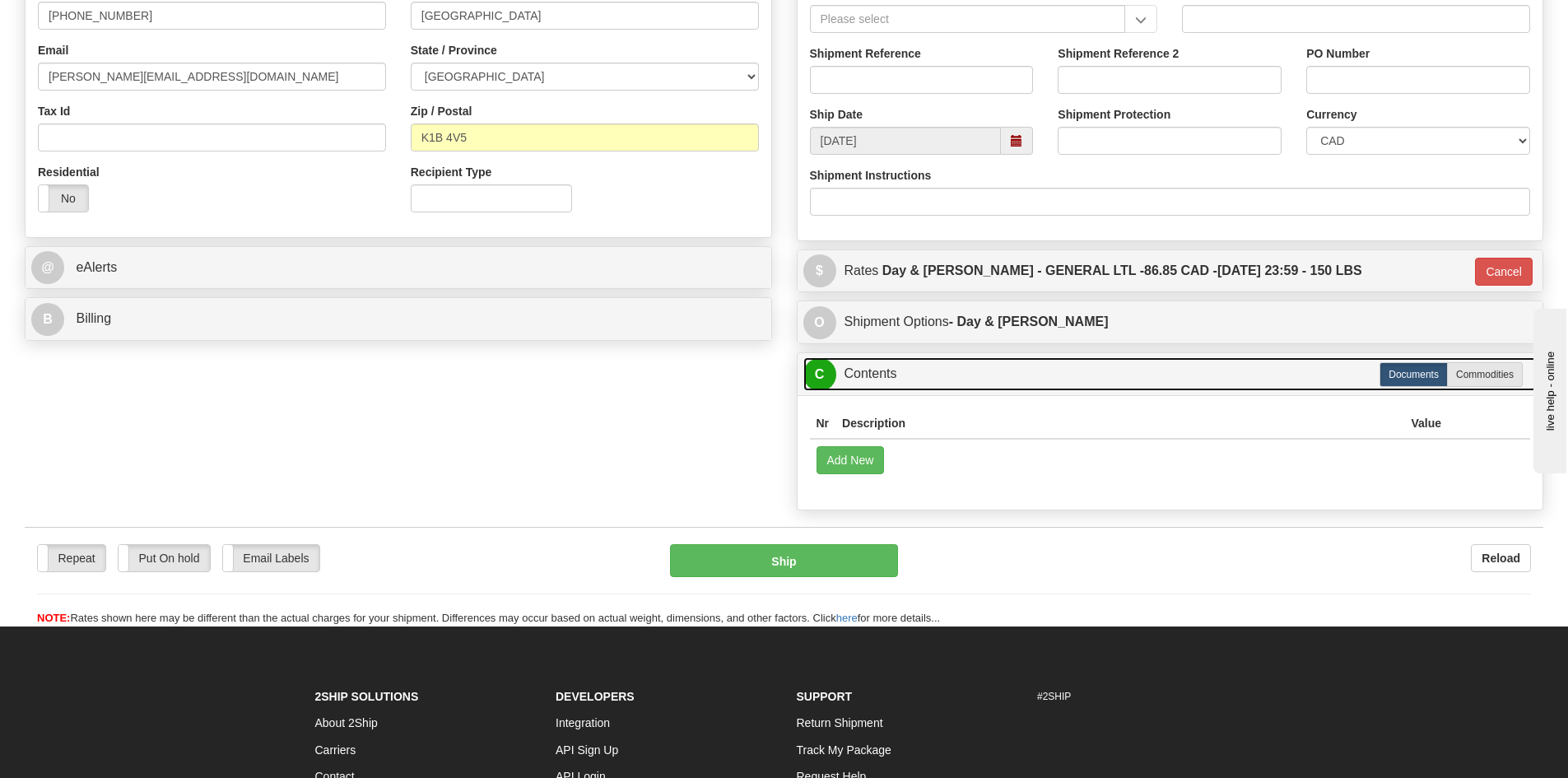
click at [936, 367] on link "C Contents" at bounding box center [1170, 373] width 734 height 34
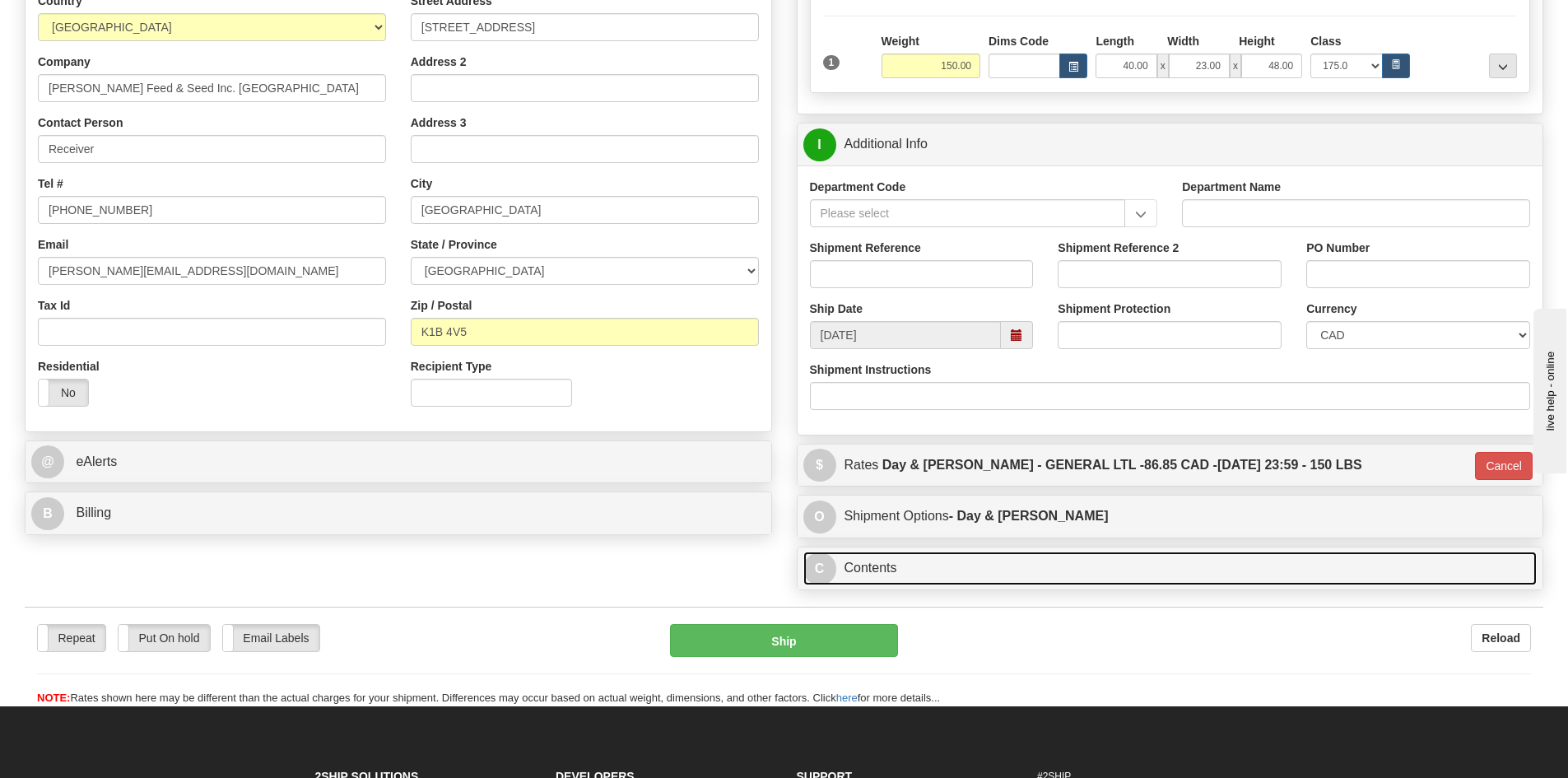
scroll to position [165, 0]
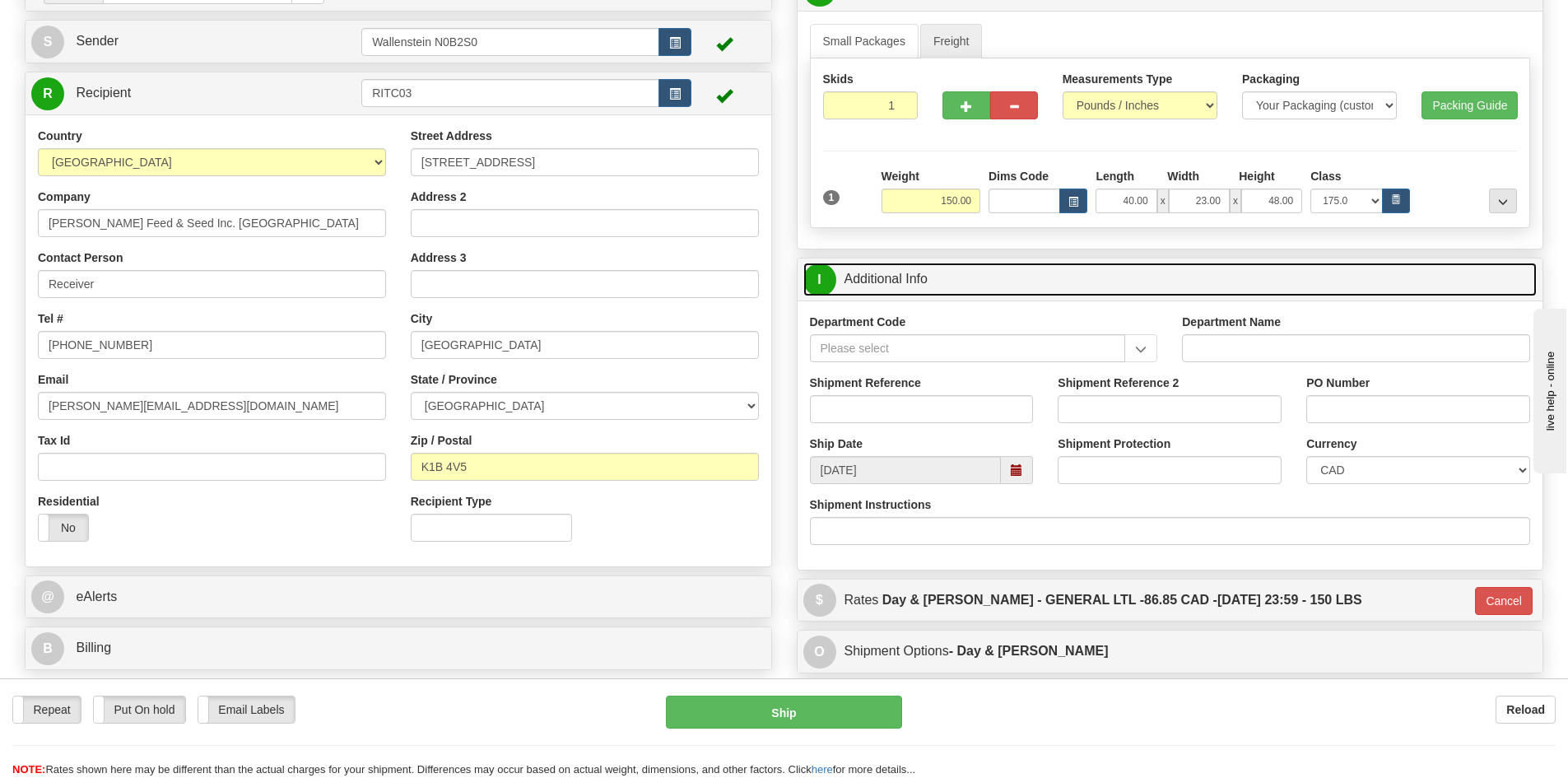
click at [1189, 284] on link "I Additional Info" at bounding box center [1170, 279] width 734 height 34
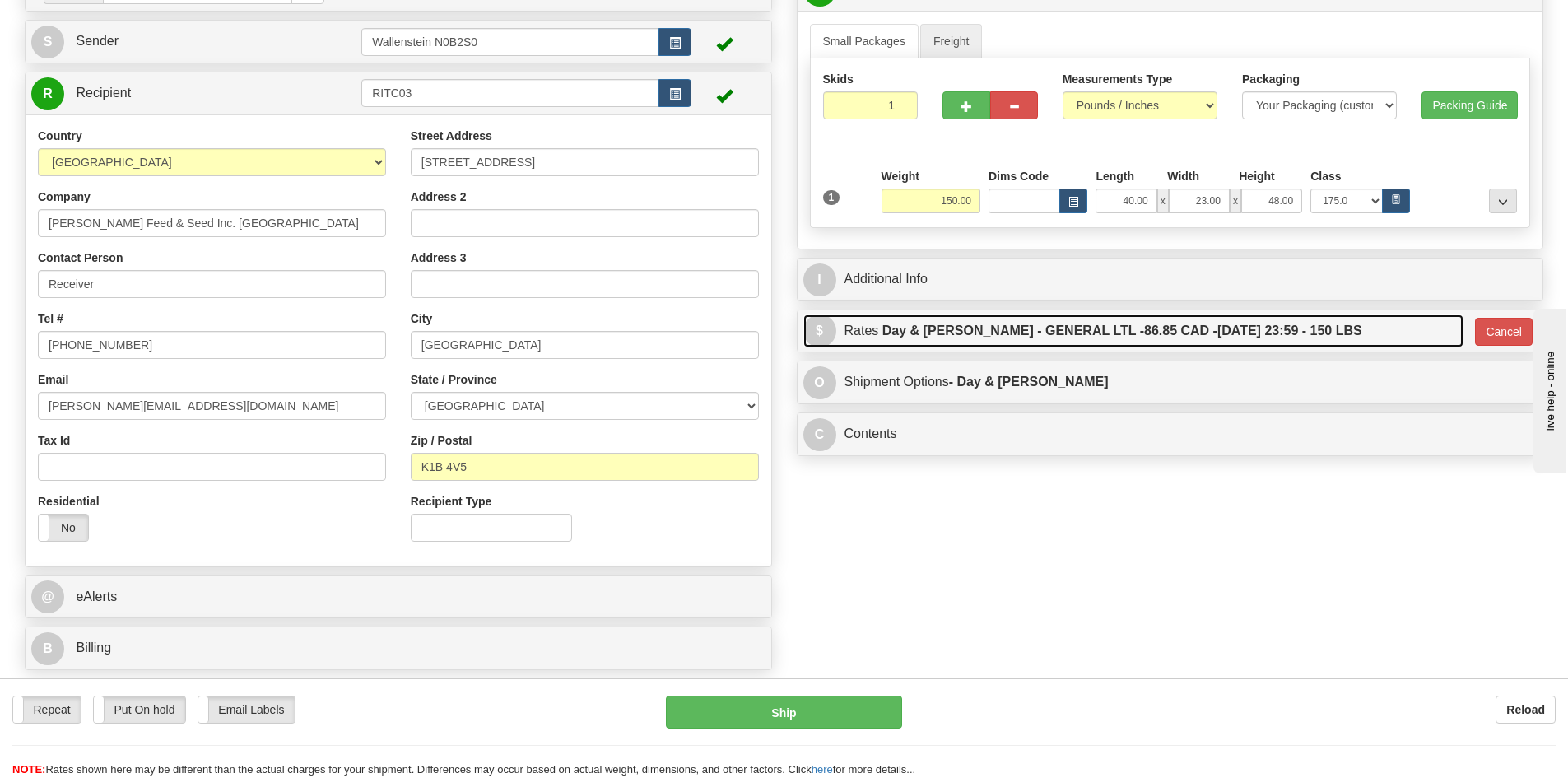
click at [1176, 314] on label "Day & Ross - GENERAL LTL - 86.85 CAD - 10/15/2025 23:59 - 150 LBS" at bounding box center [1122, 330] width 480 height 33
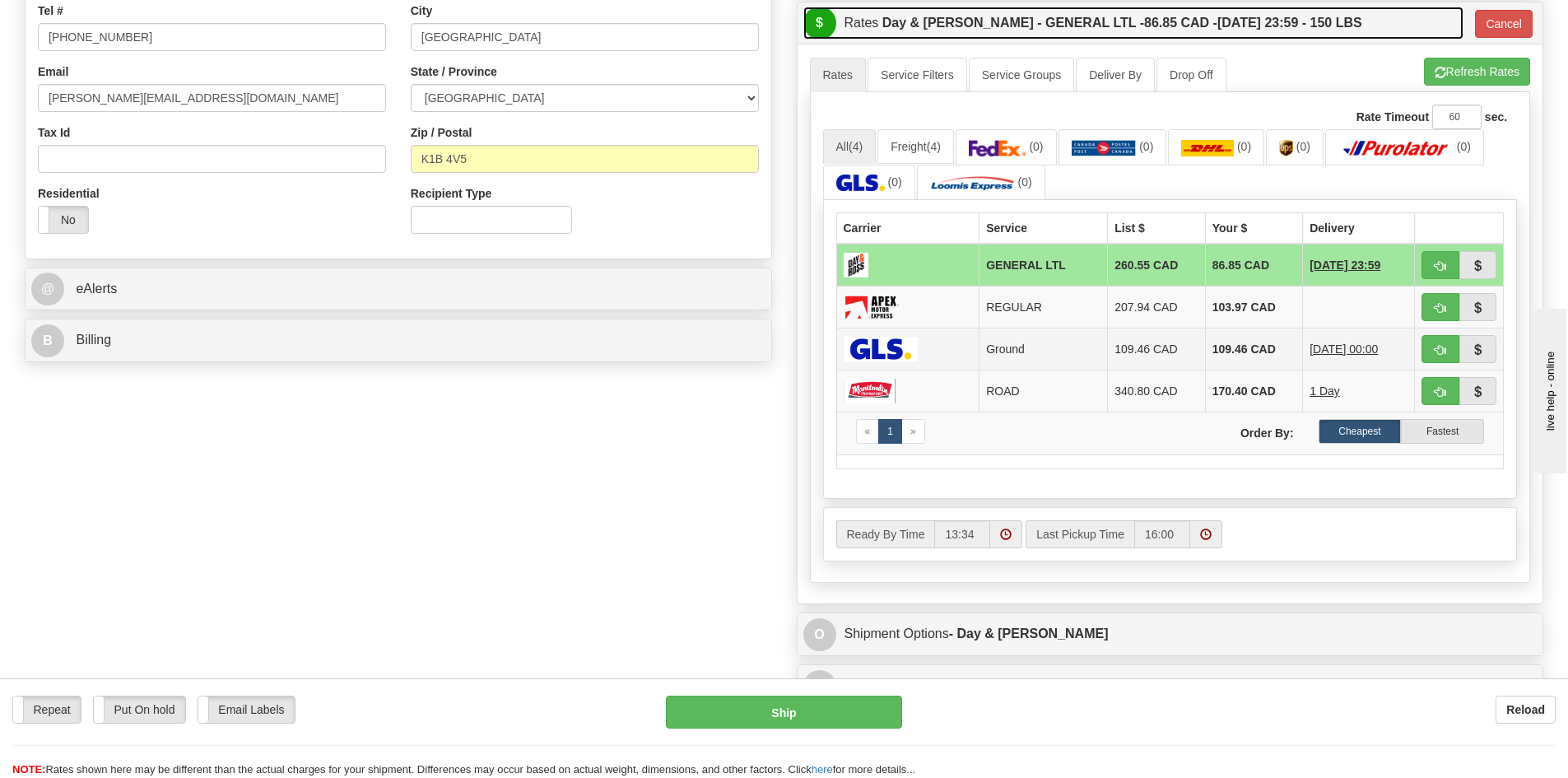
scroll to position [411, 0]
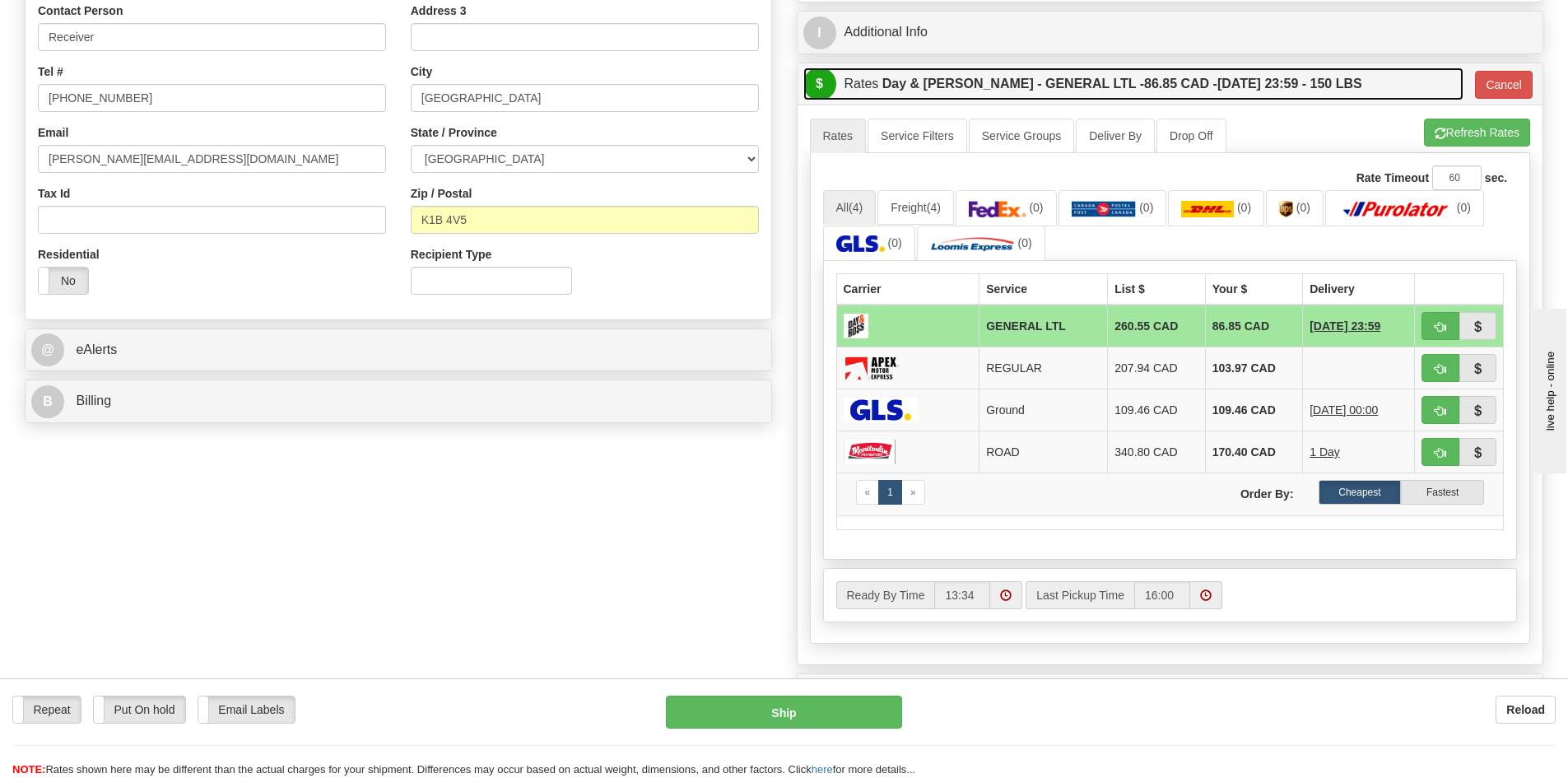
click at [1133, 98] on label "Day & Ross - GENERAL LTL - 86.85 CAD - 10/15/2025 23:59 - 150 LBS" at bounding box center [1122, 84] width 480 height 33
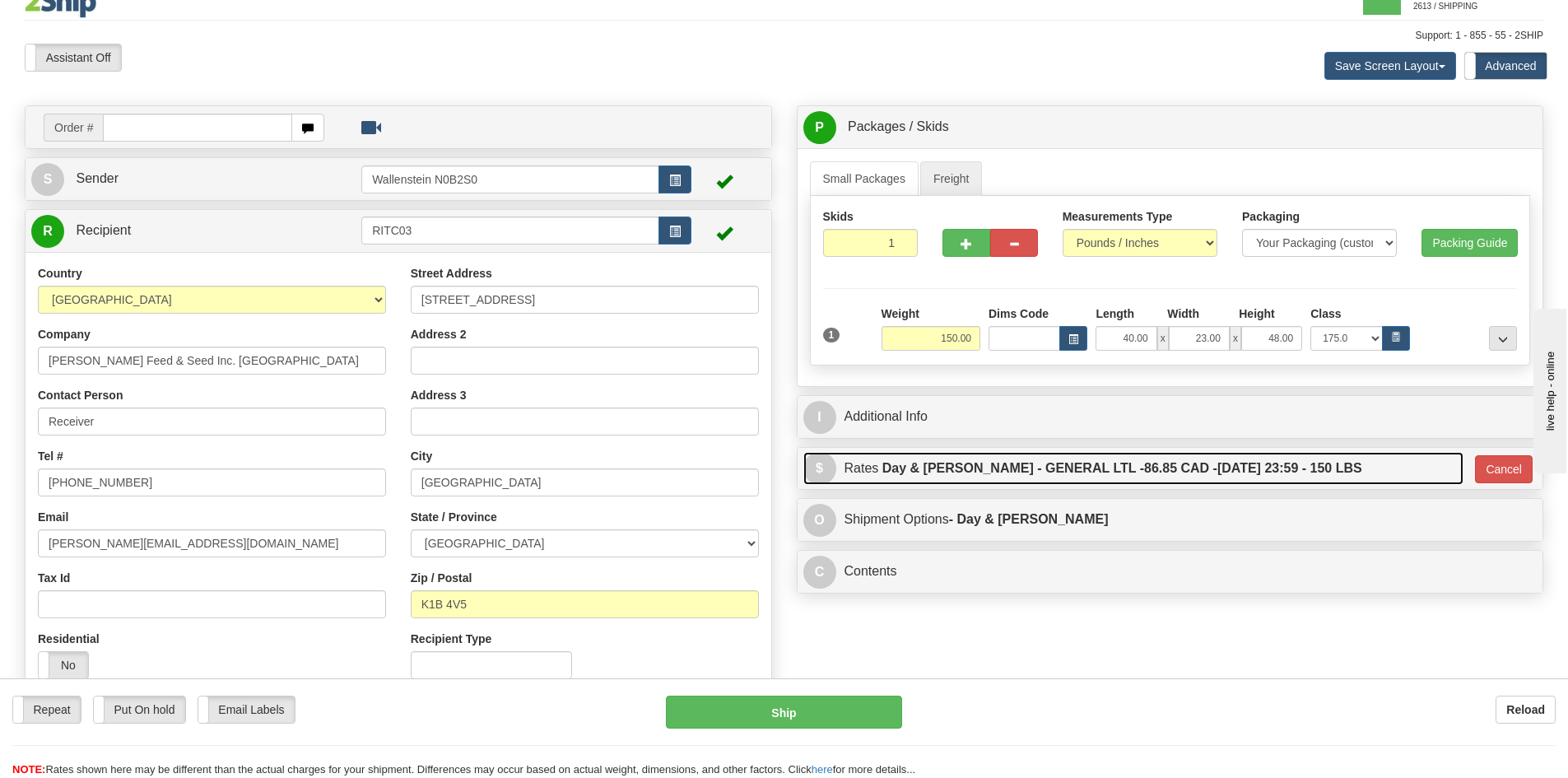
scroll to position [0, 0]
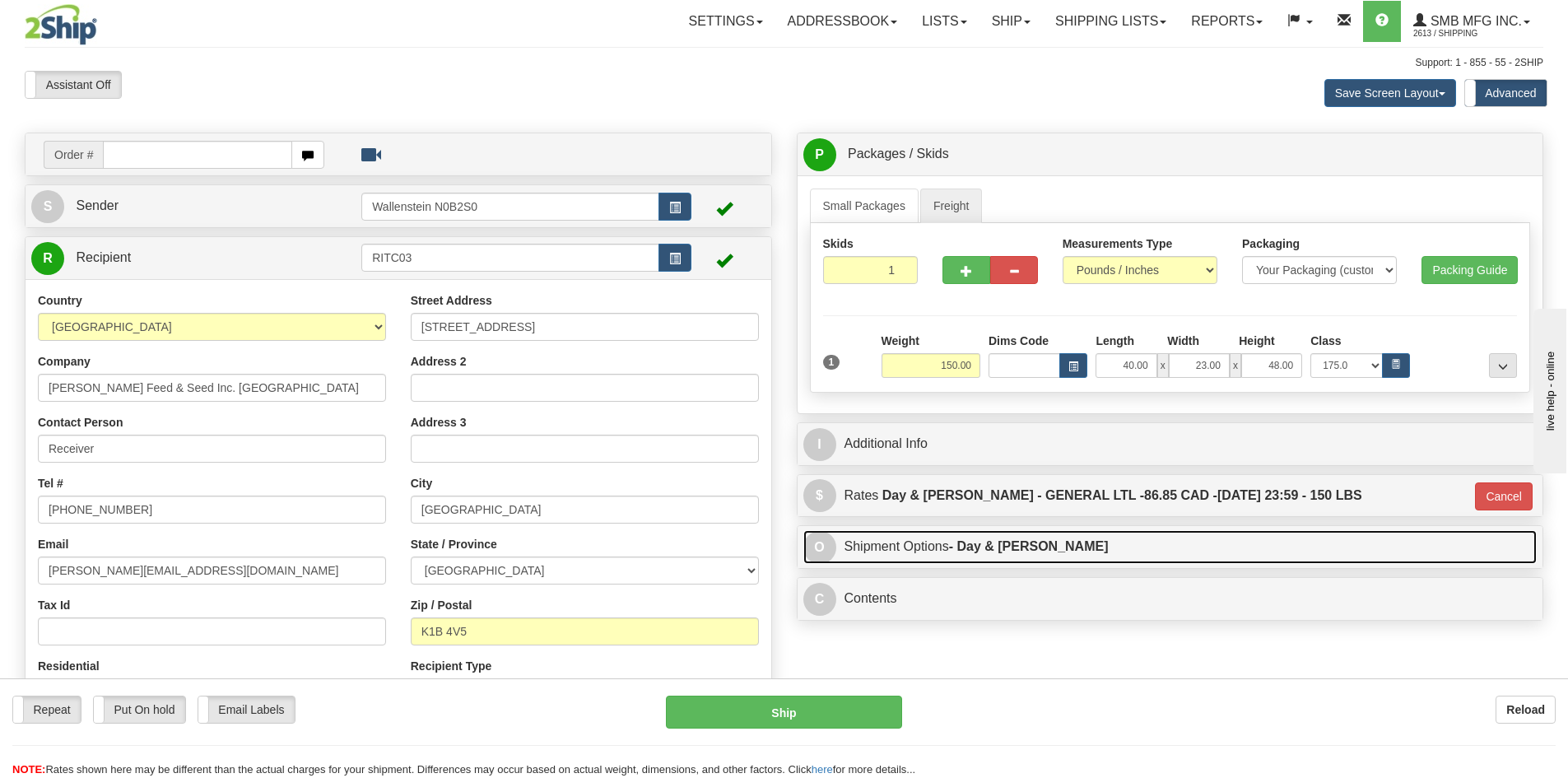
click at [1040, 539] on link "O Shipment Options - Day & Ross" at bounding box center [1170, 546] width 734 height 34
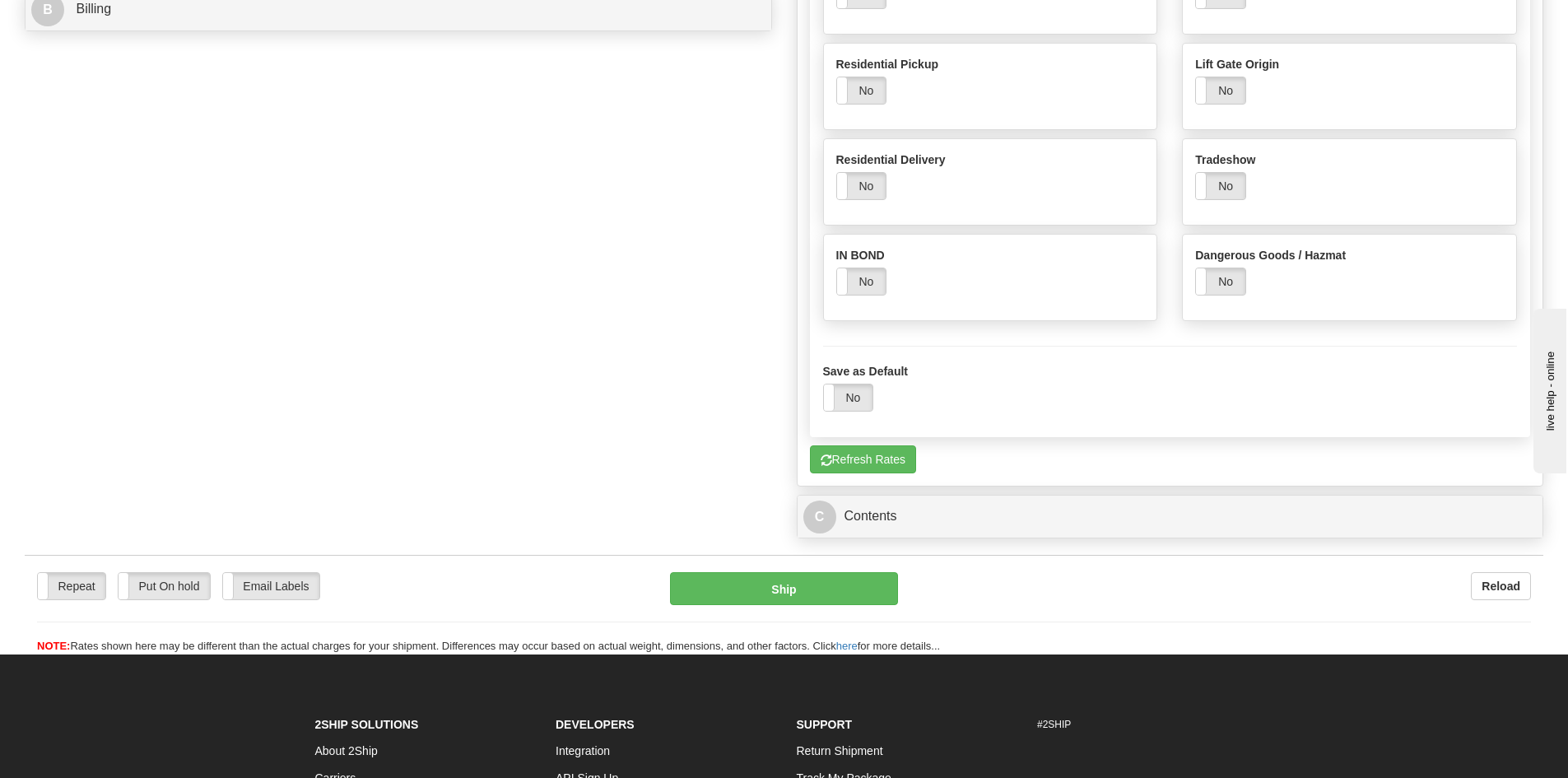
scroll to position [741, 0]
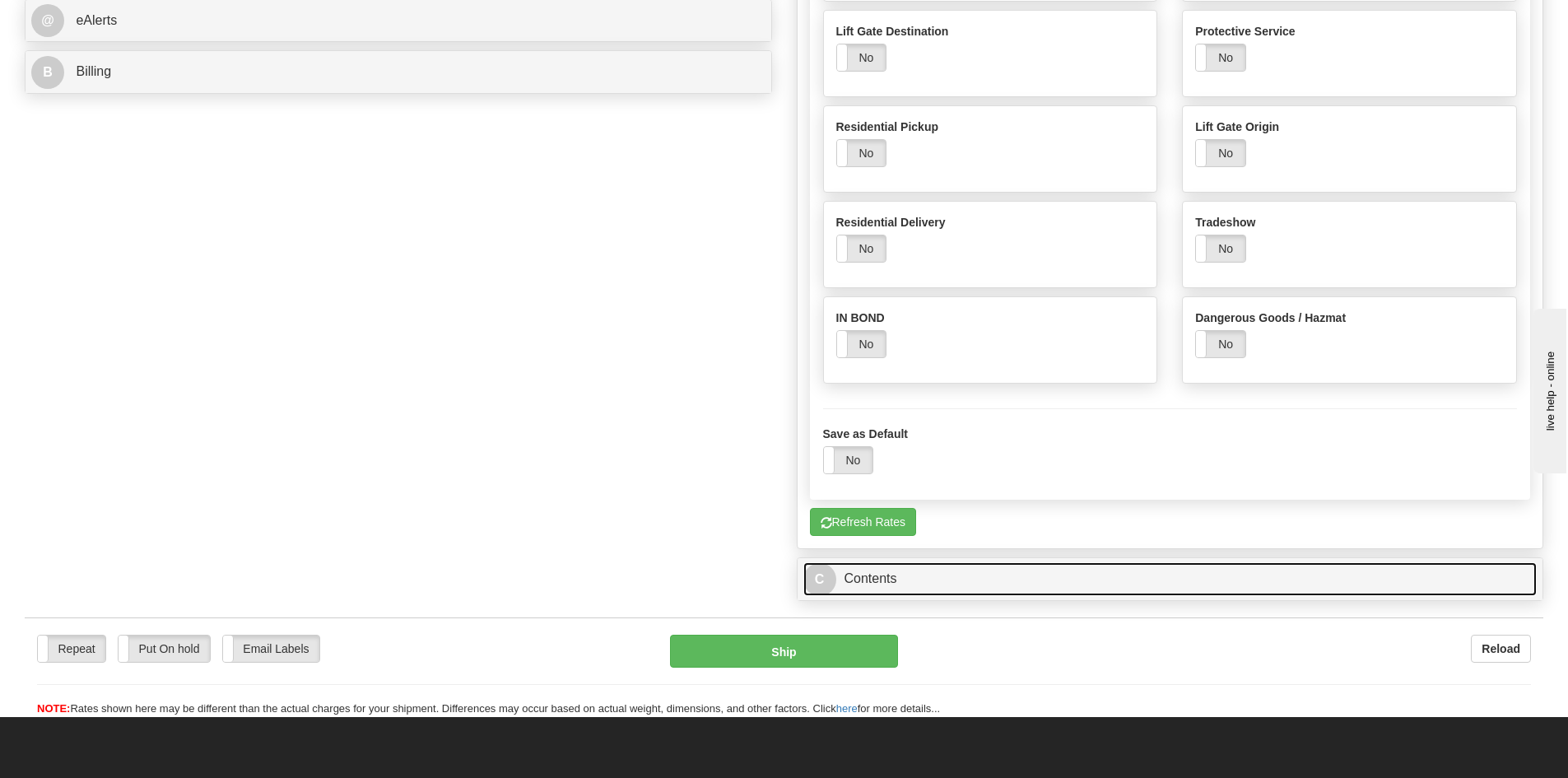
click at [977, 576] on link "C Contents" at bounding box center [1170, 579] width 734 height 34
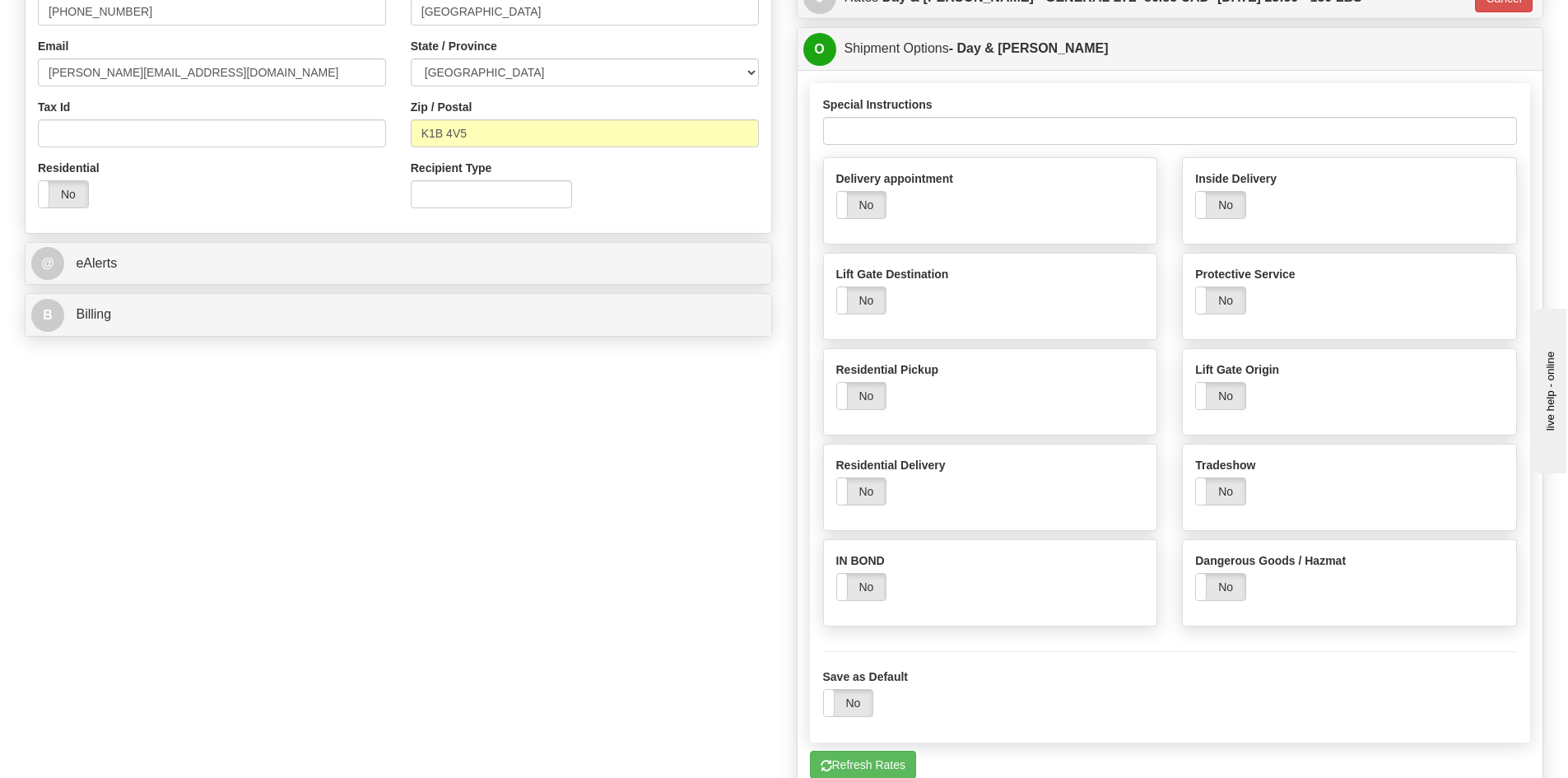
scroll to position [493, 0]
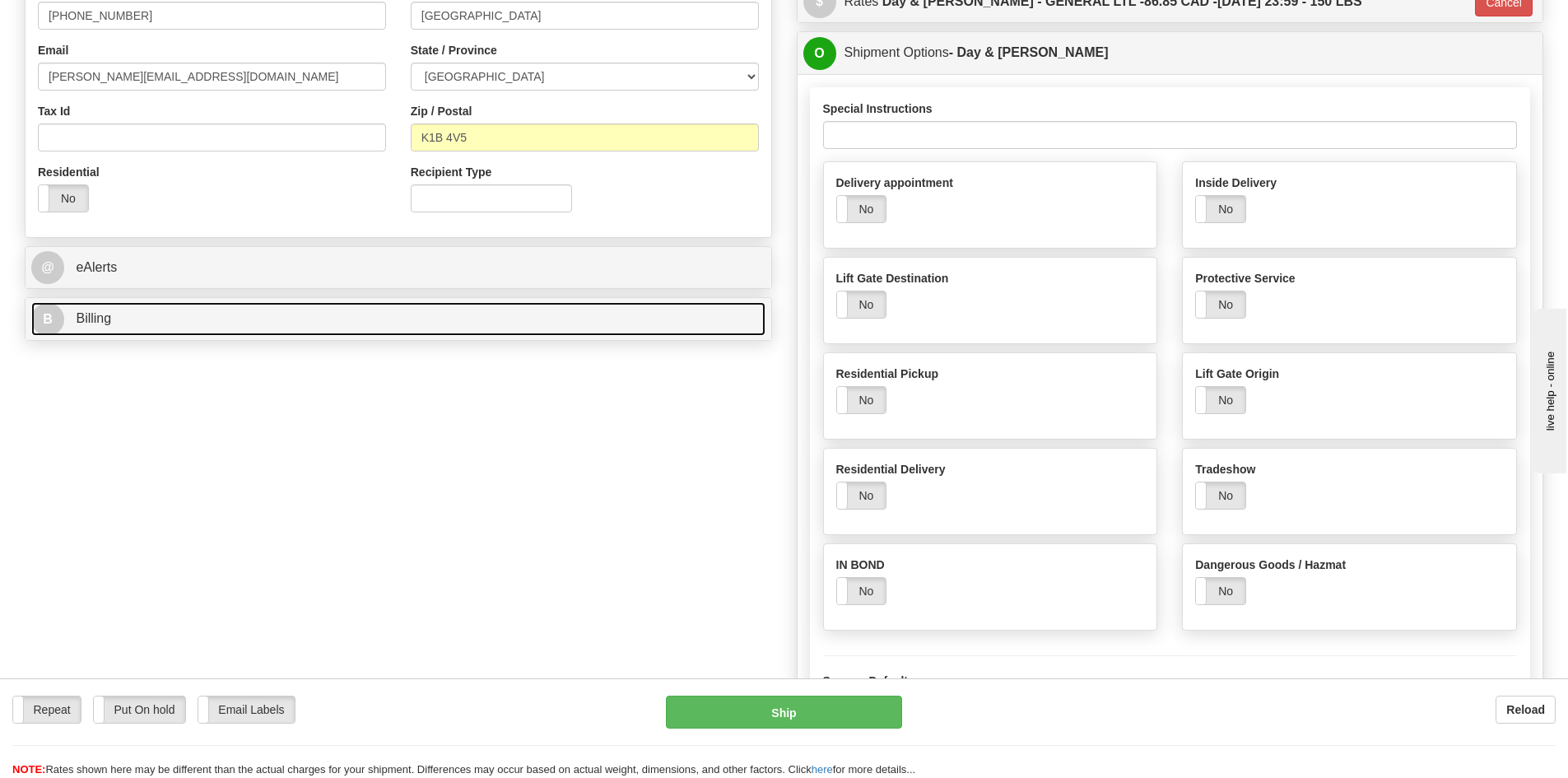
click at [113, 314] on link "B Billing" at bounding box center [398, 318] width 734 height 34
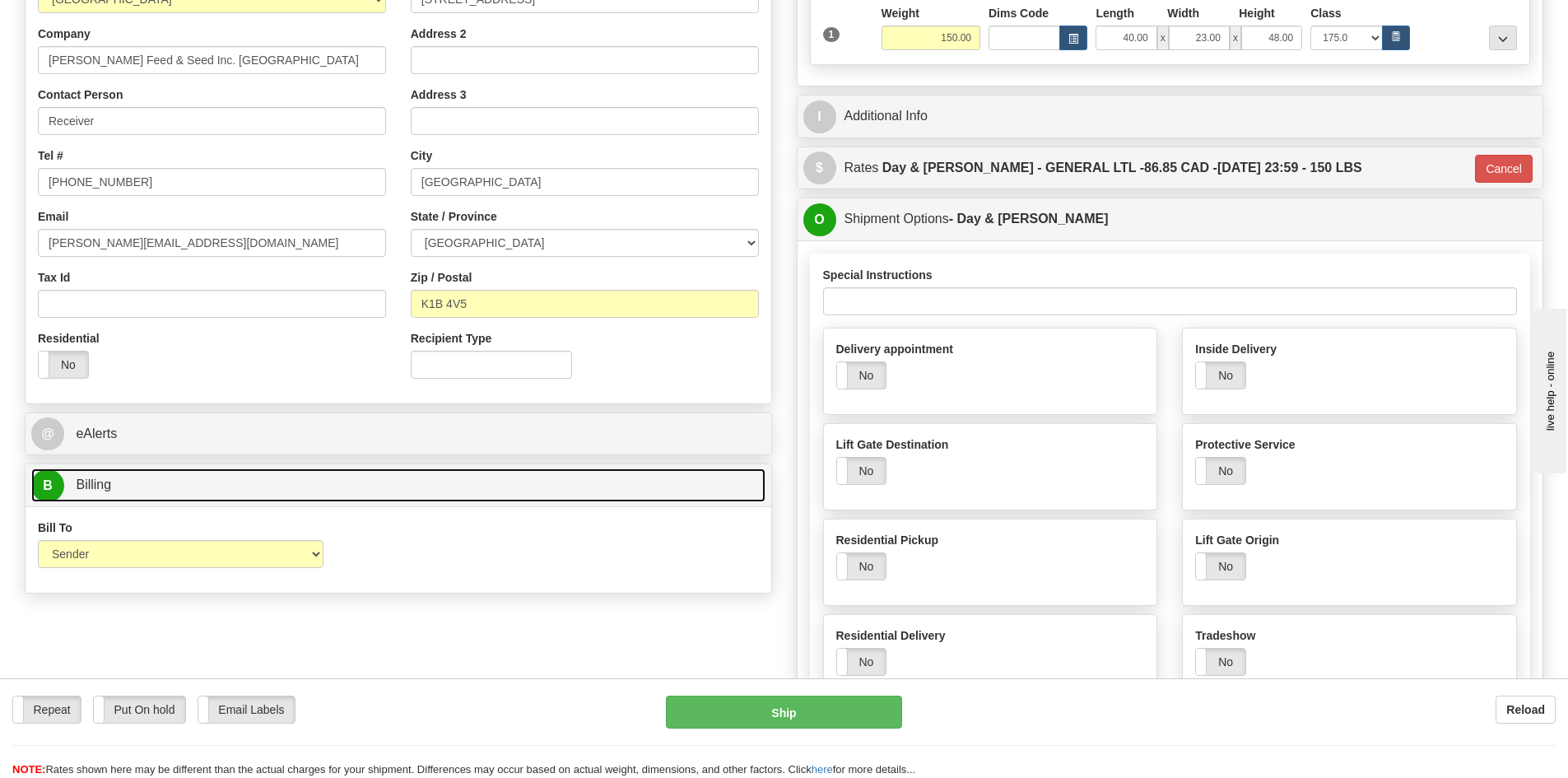
scroll to position [247, 0]
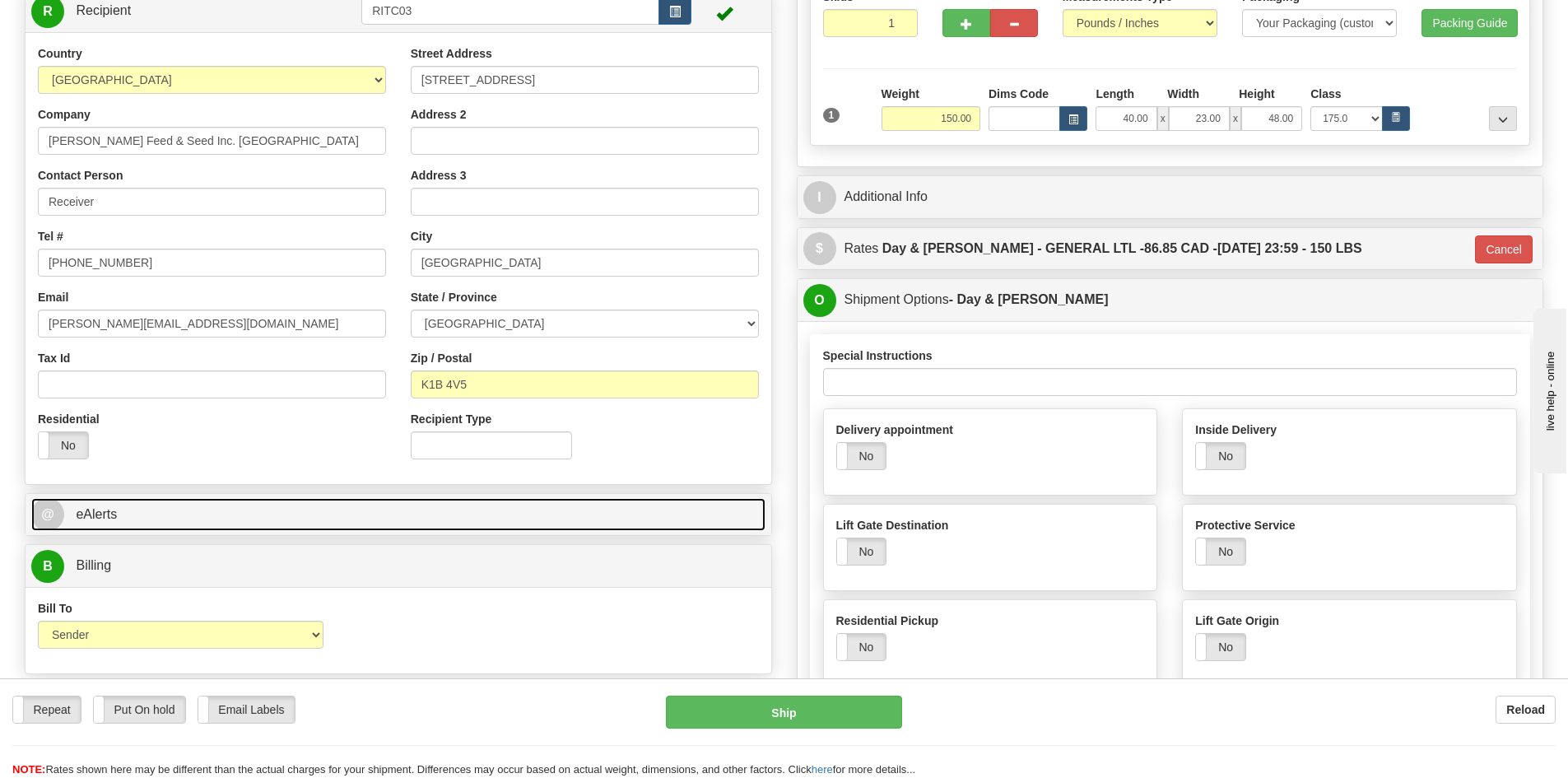
click at [349, 520] on link "@ eAlerts" at bounding box center [398, 514] width 734 height 34
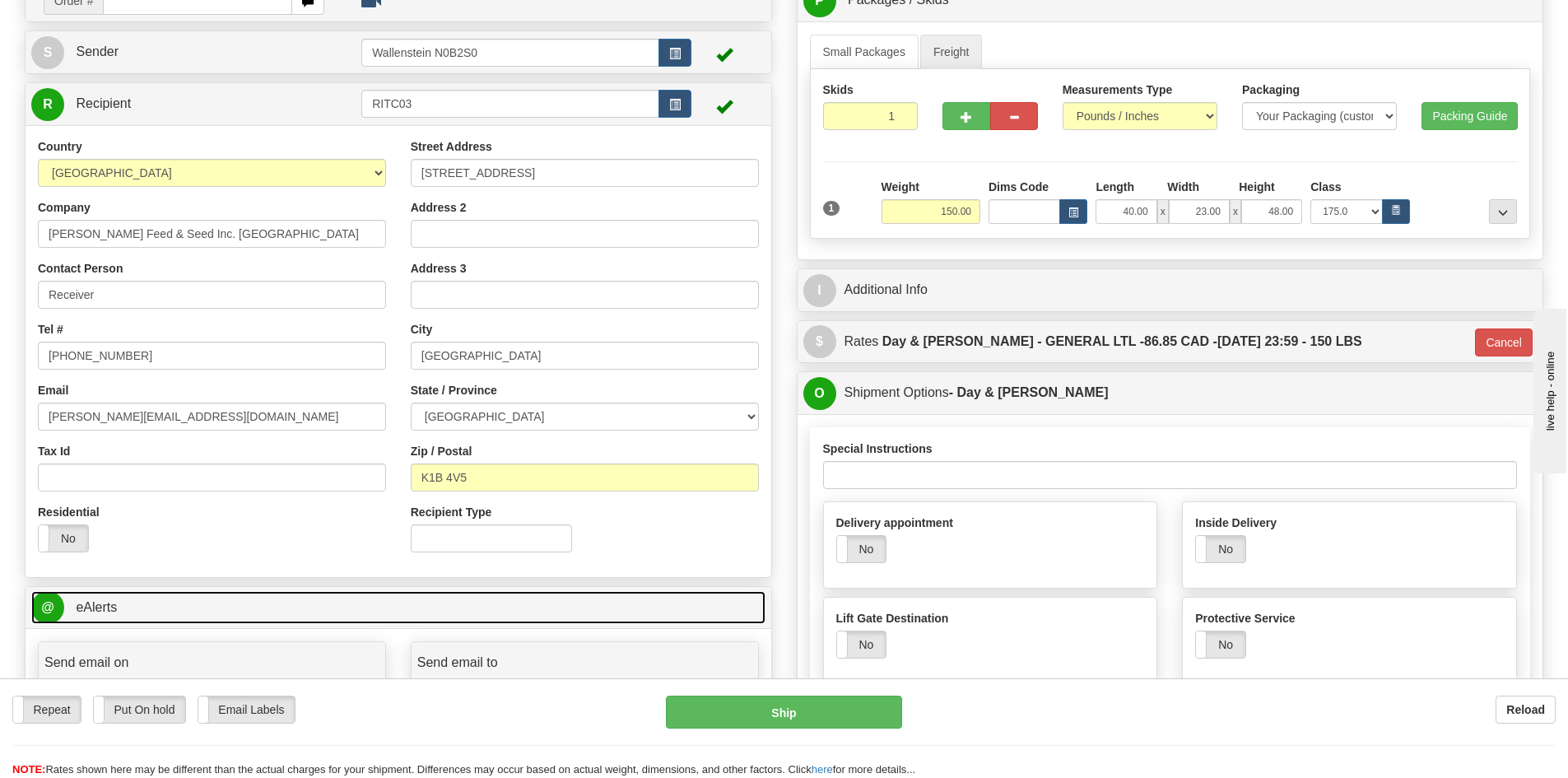
scroll to position [0, 0]
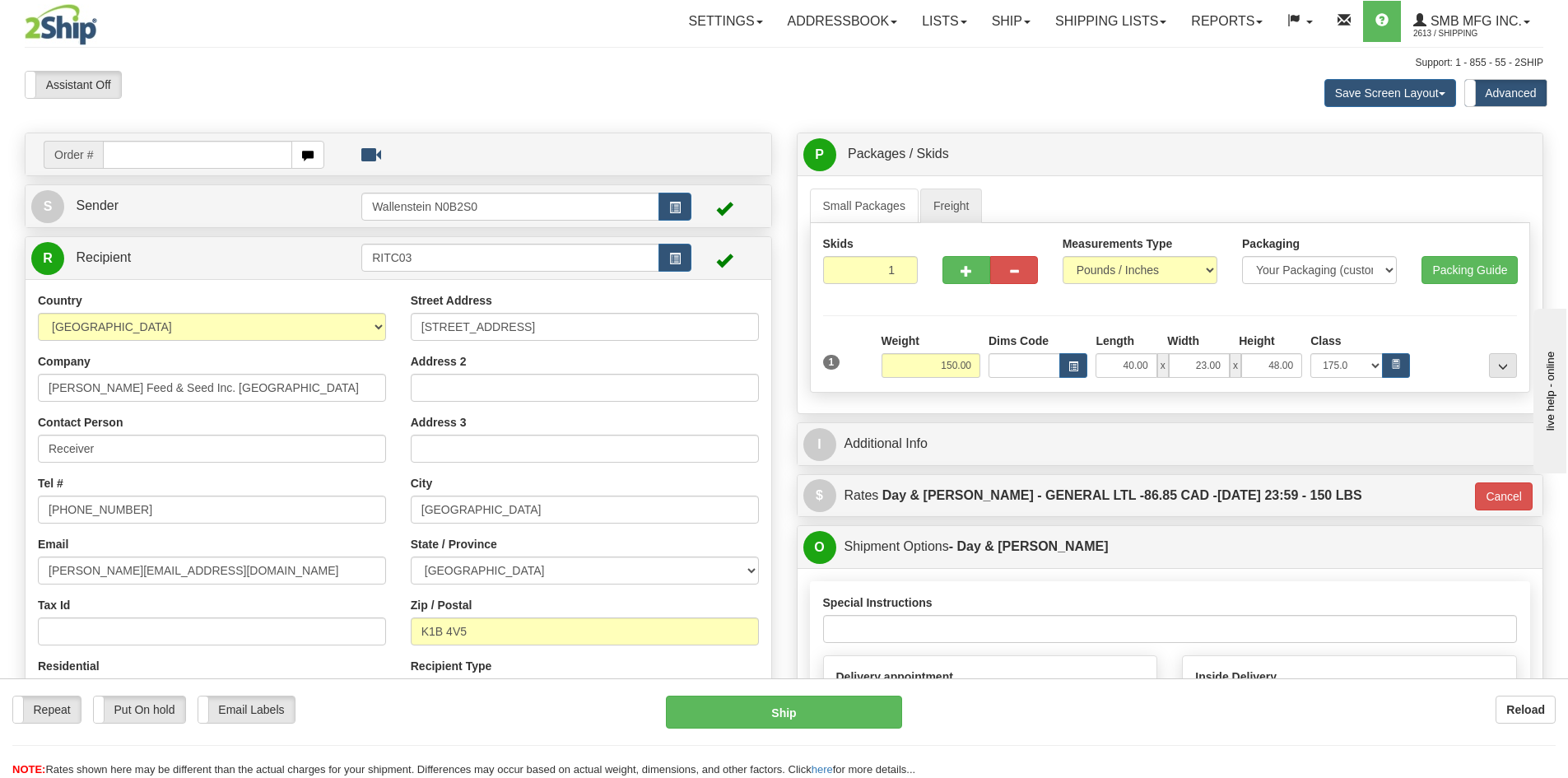
click at [832, 362] on span "1" at bounding box center [831, 361] width 17 height 15
click at [1501, 360] on button "..." at bounding box center [1502, 365] width 28 height 25
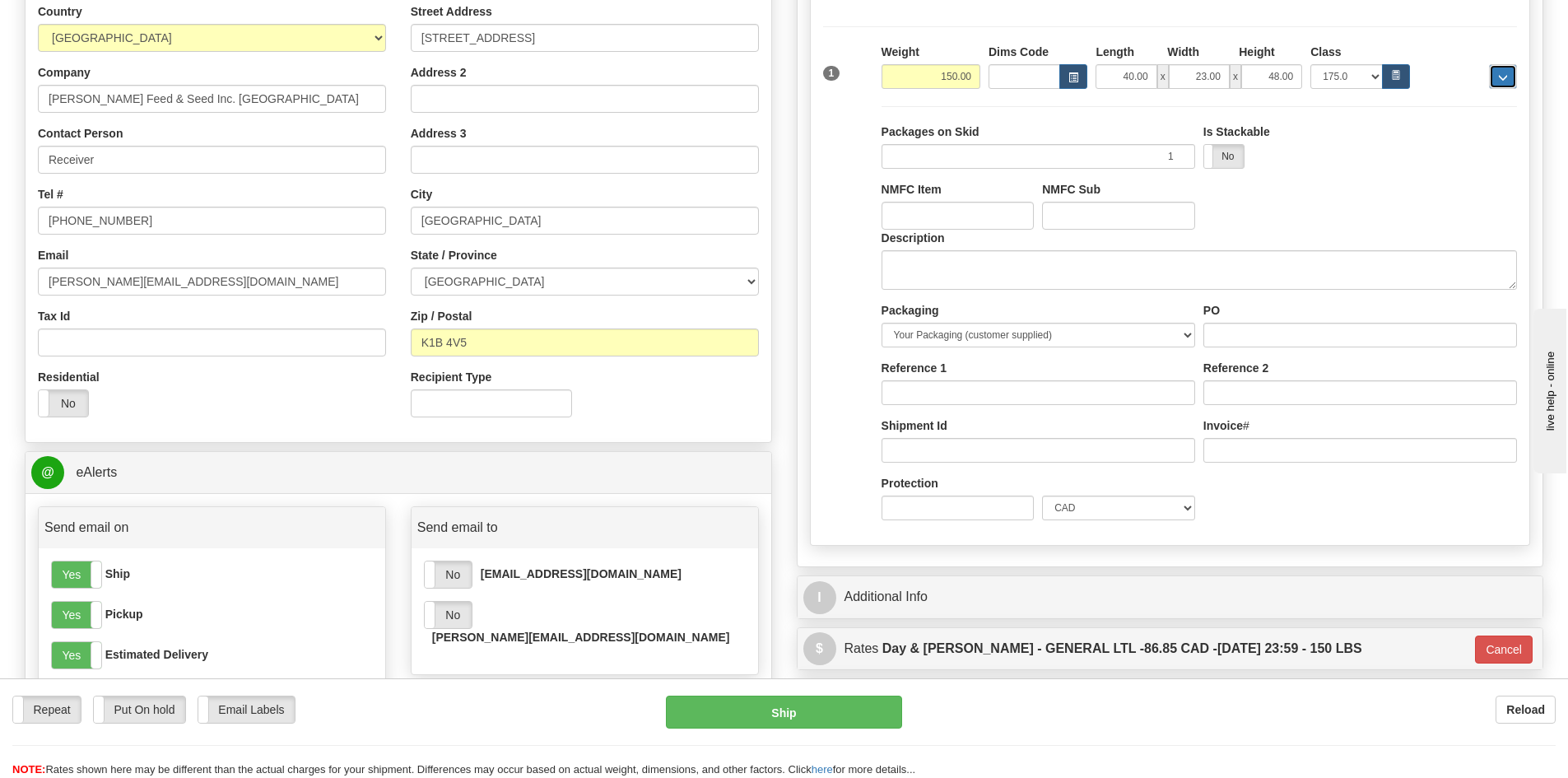
scroll to position [329, 0]
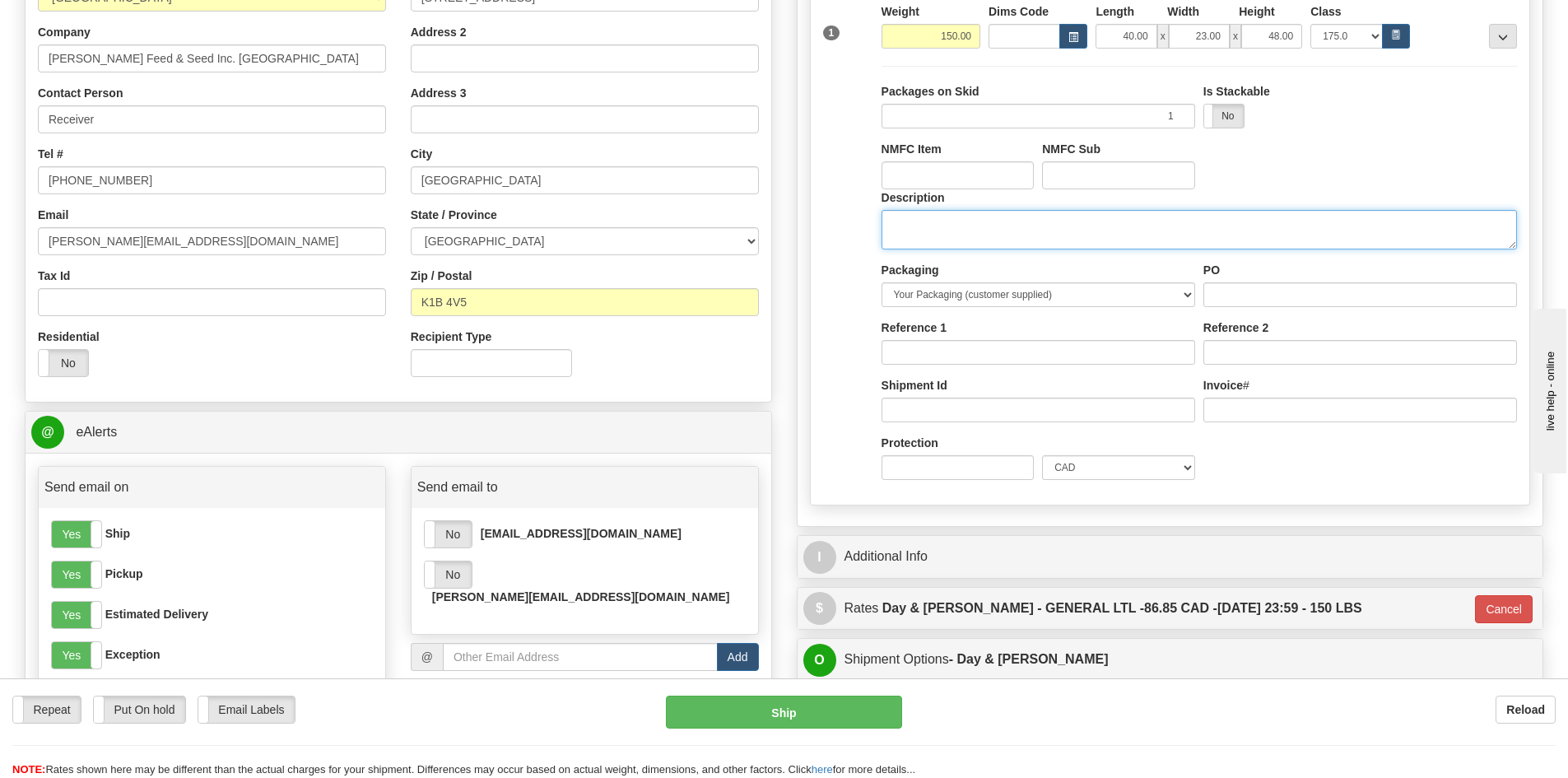
click at [1007, 229] on textarea "Description" at bounding box center [1199, 229] width 636 height 40
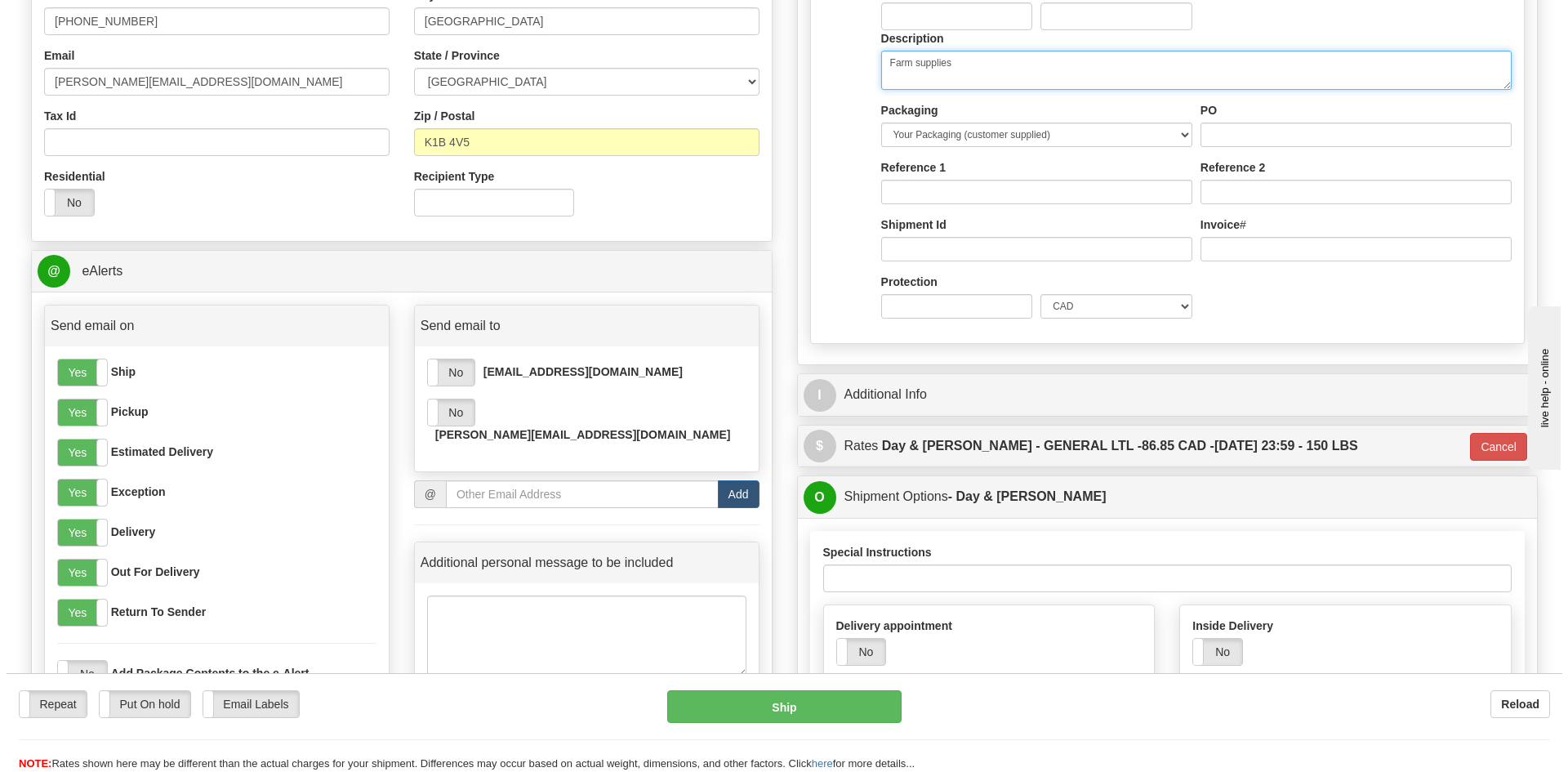
scroll to position [490, 0]
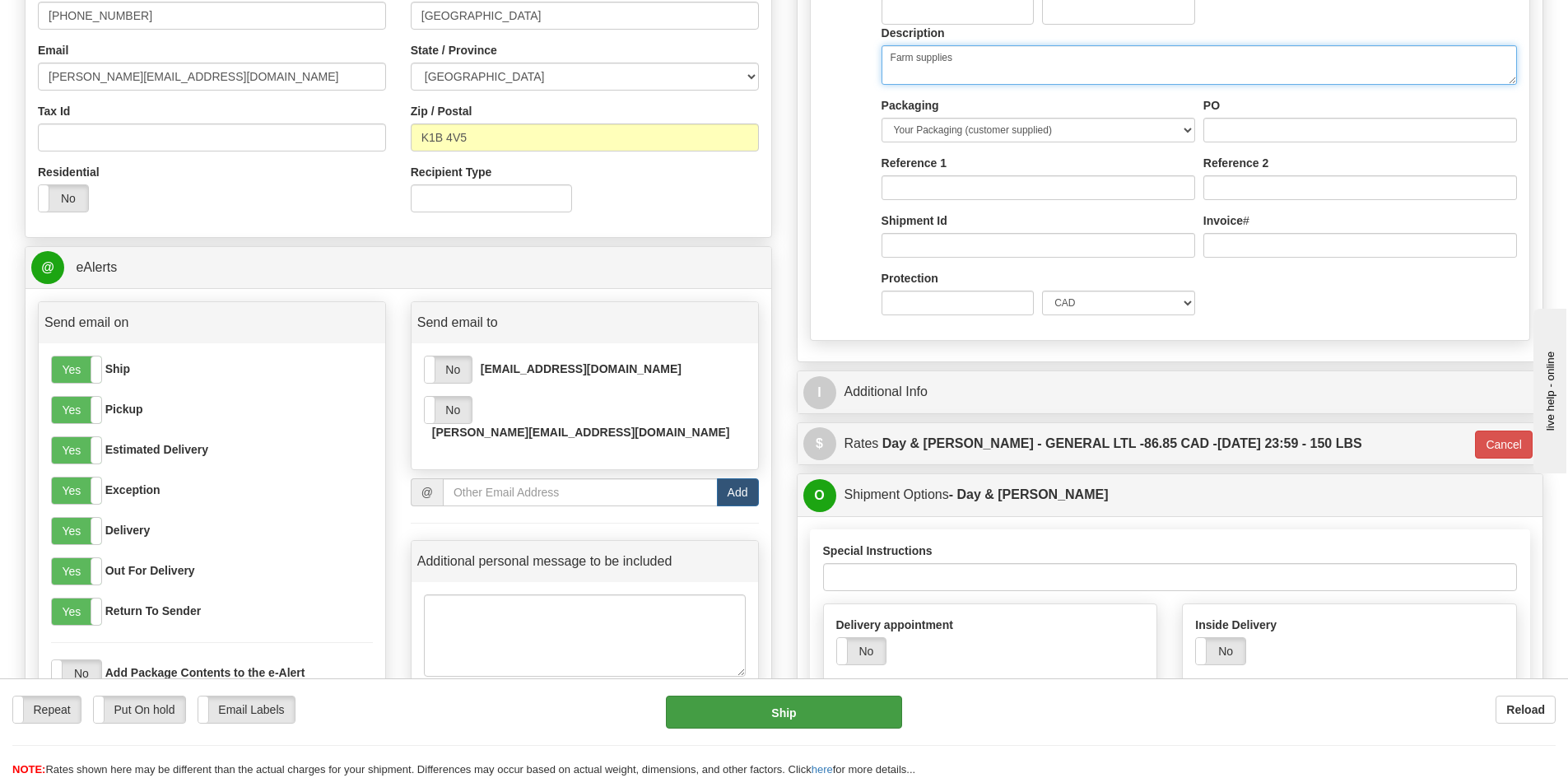
type textarea "Farm supplies"
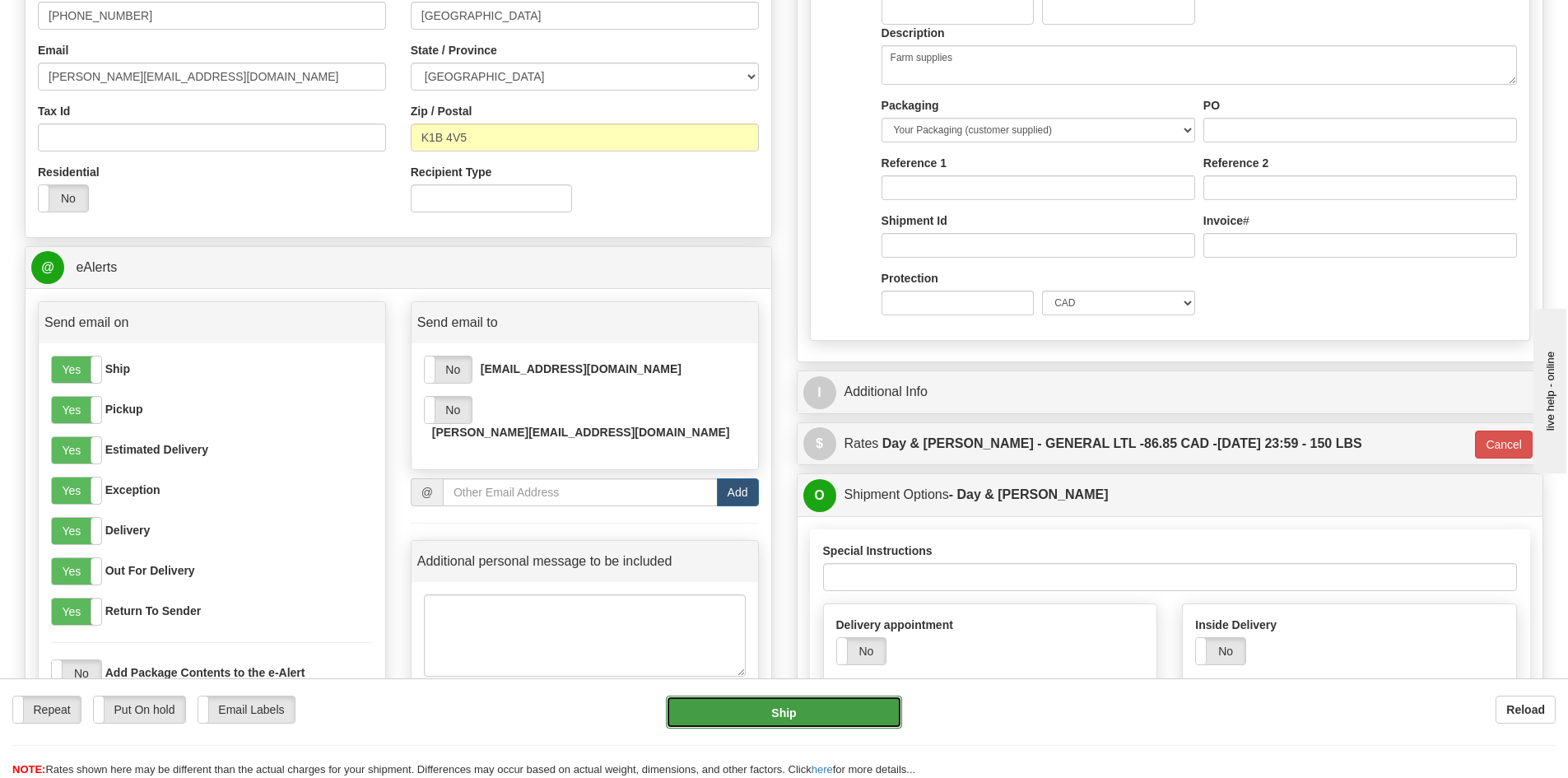
click at [820, 703] on button "Ship" at bounding box center [784, 712] width 236 height 33
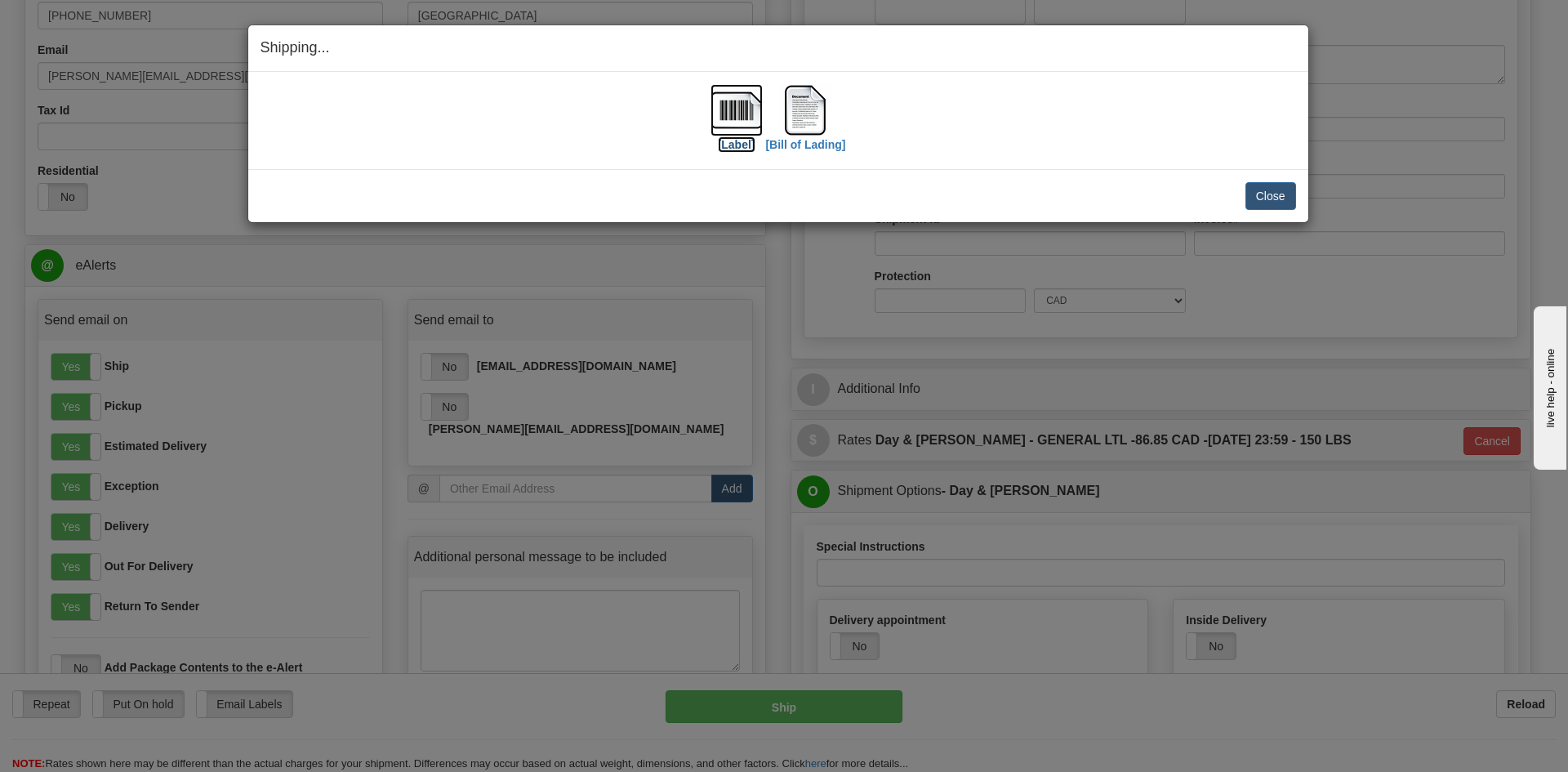
click at [739, 143] on label "[Label]" at bounding box center [737, 144] width 38 height 16
click at [789, 145] on label "[Bill of Lading]" at bounding box center [805, 144] width 80 height 16
click at [1274, 201] on button "Close" at bounding box center [1270, 196] width 50 height 27
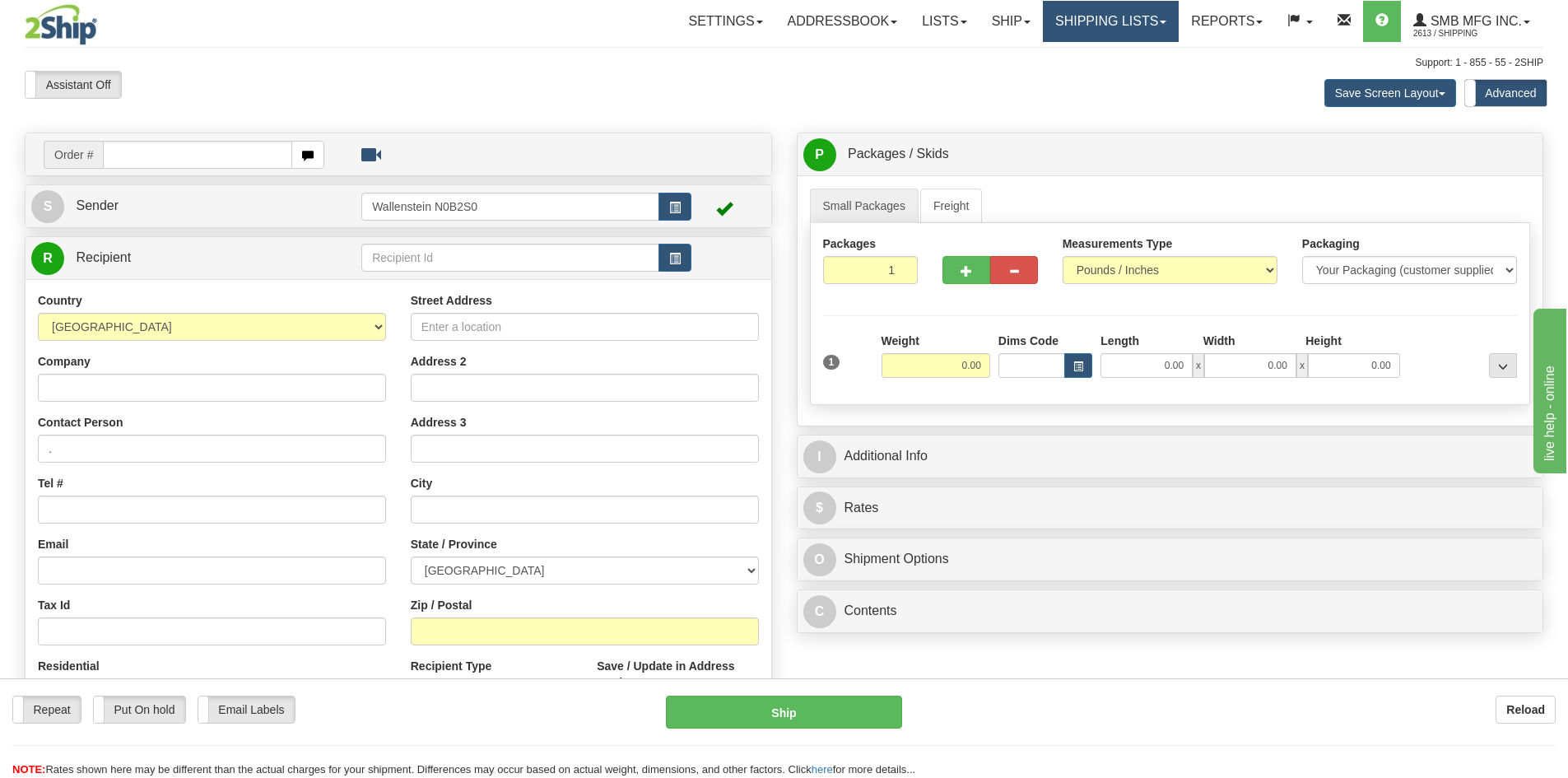
click at [1142, 27] on link "Shipping lists" at bounding box center [1110, 22] width 135 height 41
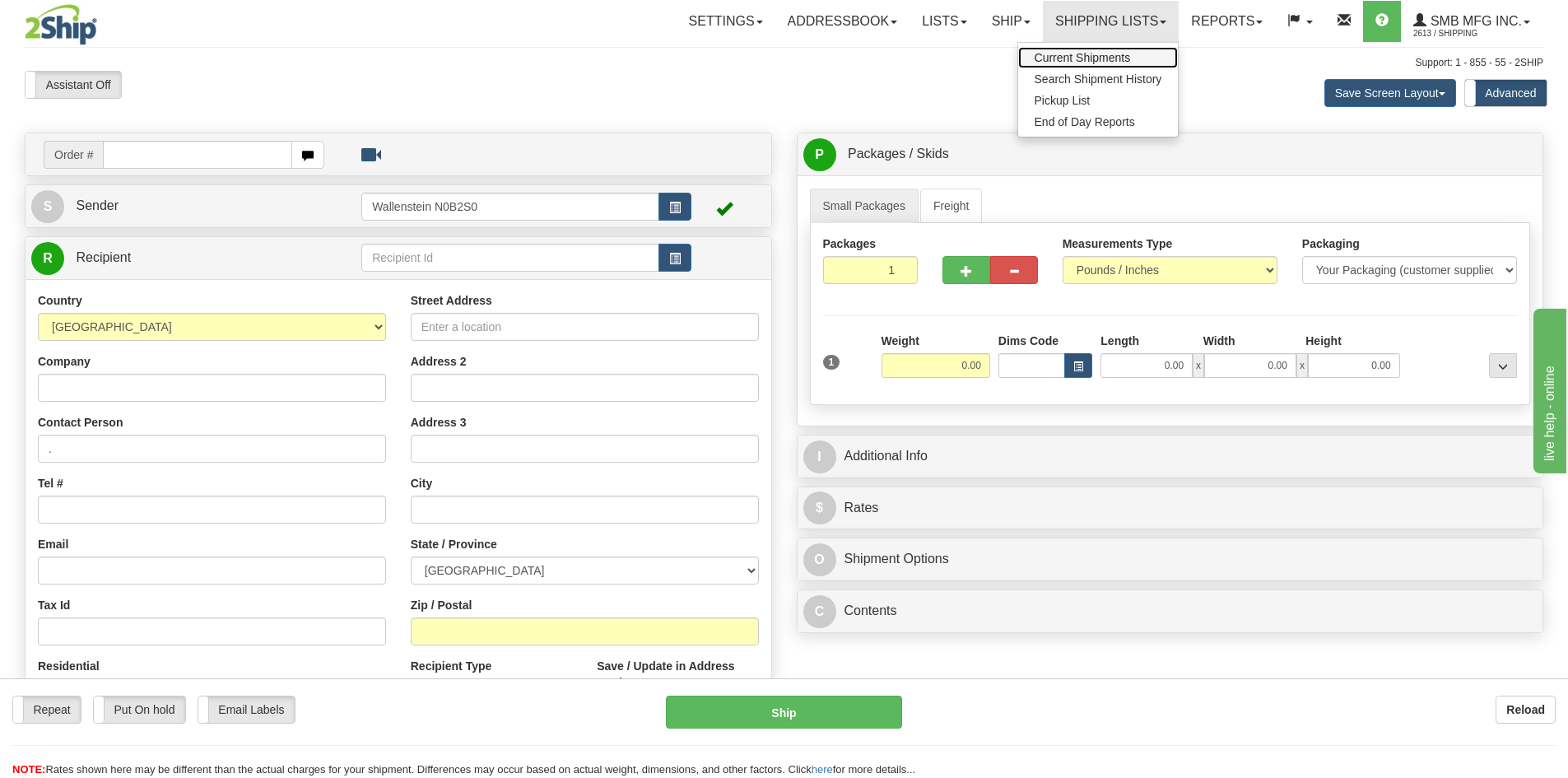
click at [1120, 60] on span "Current Shipments" at bounding box center [1082, 57] width 97 height 13
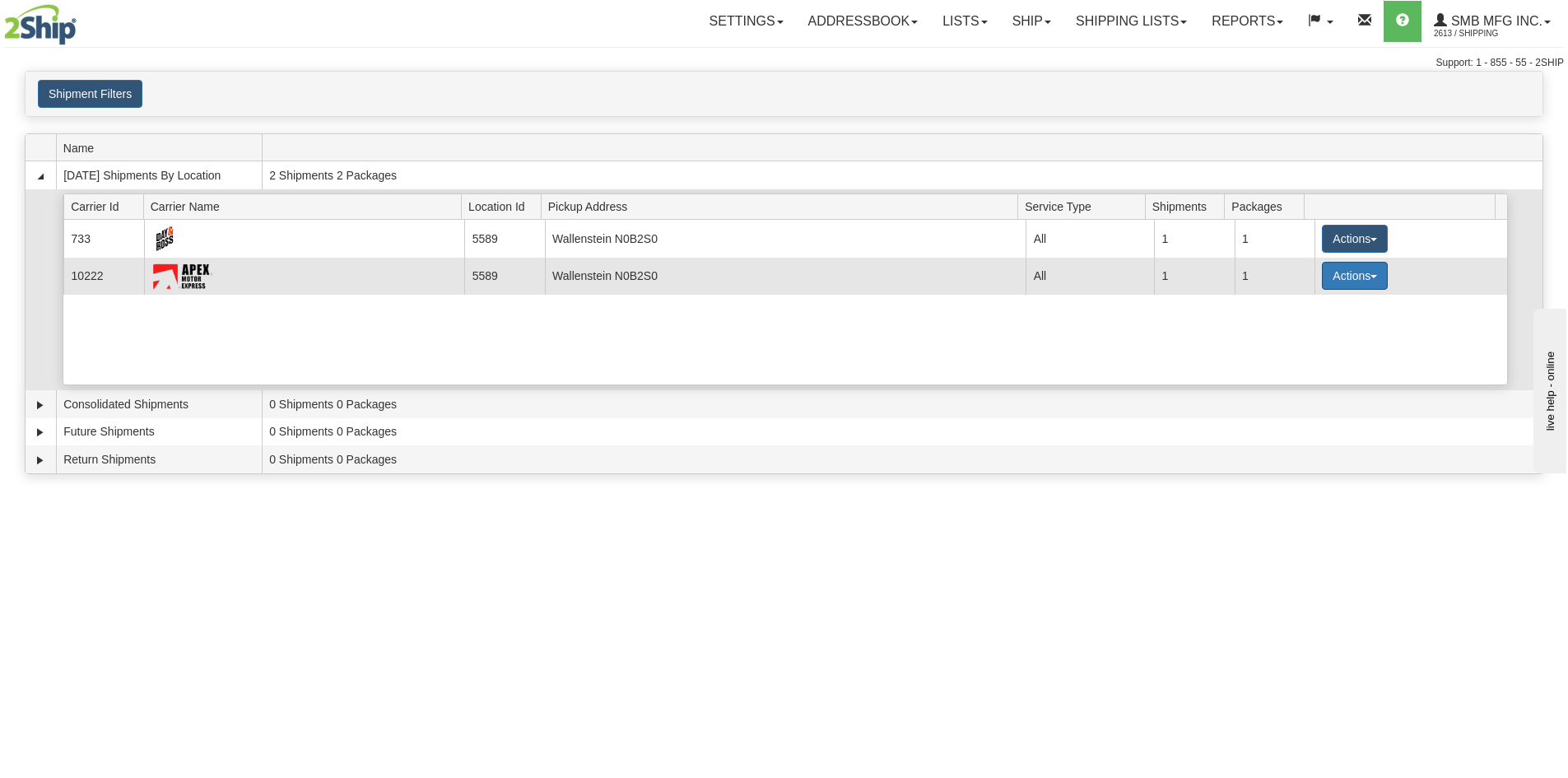
click at [1349, 284] on button "Actions" at bounding box center [1354, 275] width 66 height 28
click at [1341, 301] on link "Details" at bounding box center [1320, 306] width 132 height 22
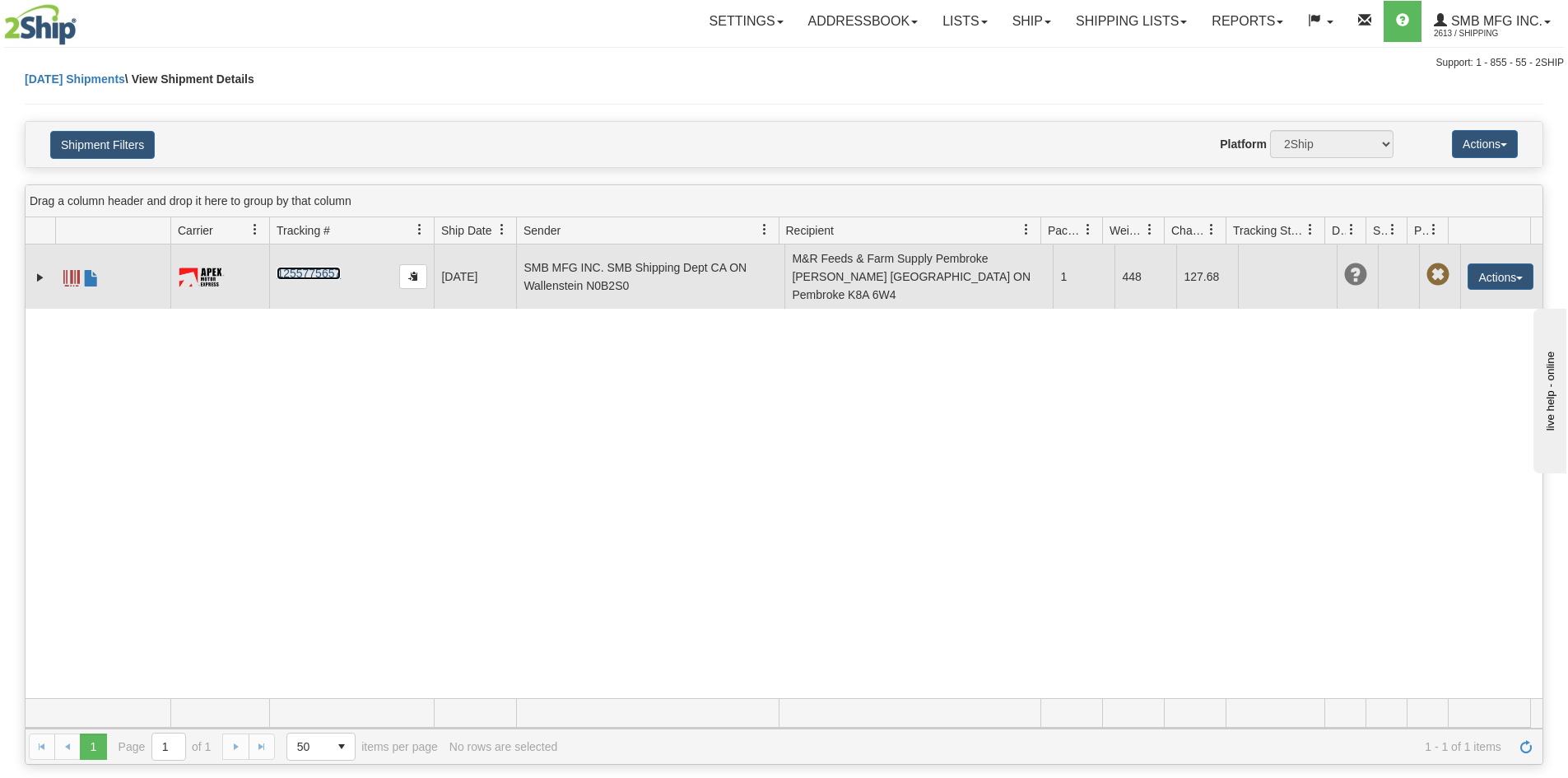
click at [319, 267] on link "1255775657" at bounding box center [309, 273] width 64 height 13
click at [87, 273] on span at bounding box center [91, 278] width 16 height 16
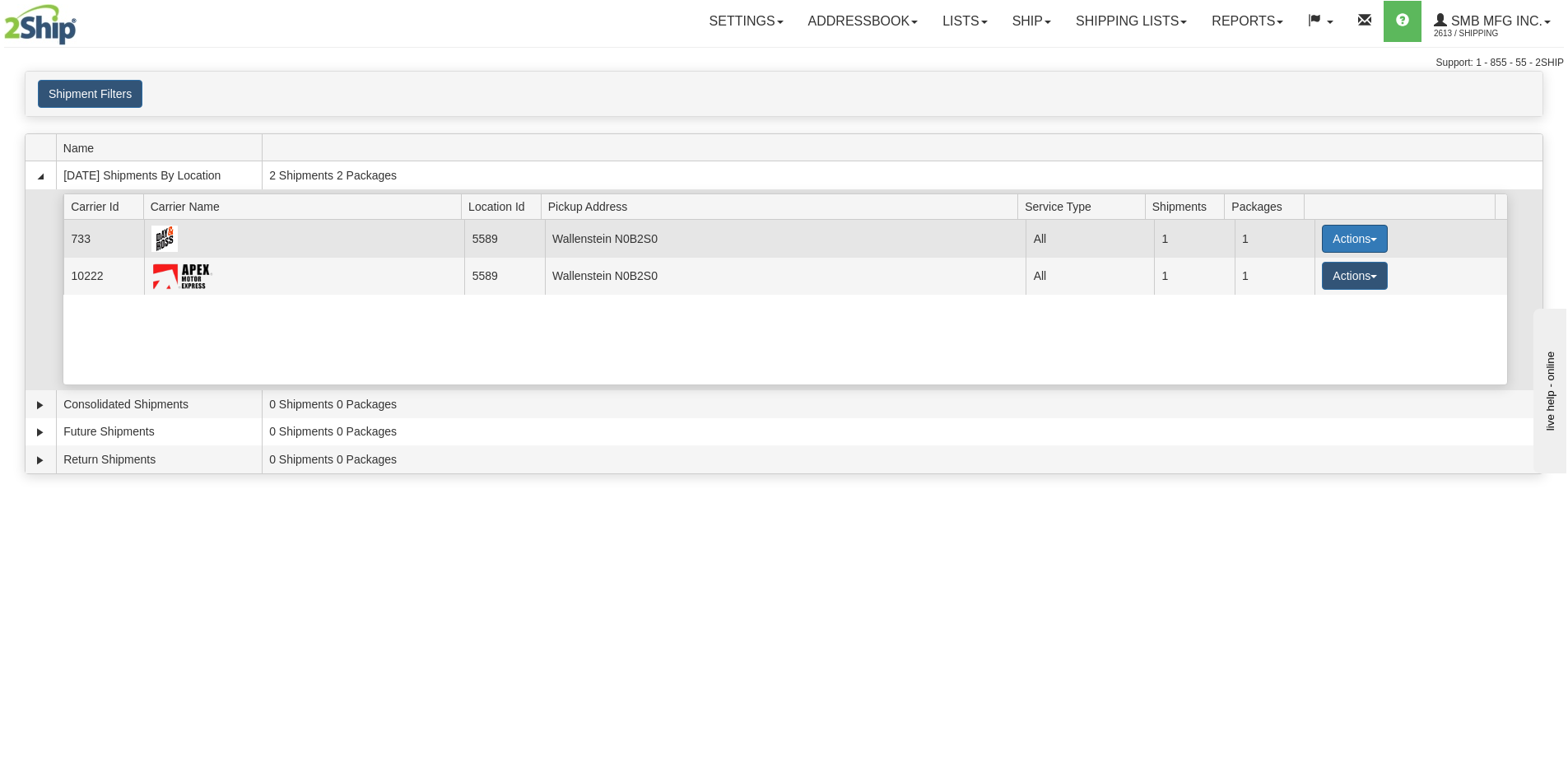
click at [1337, 229] on button "Actions" at bounding box center [1354, 238] width 66 height 28
click at [1339, 267] on link "Details" at bounding box center [1320, 270] width 132 height 22
